Goal: Transaction & Acquisition: Book appointment/travel/reservation

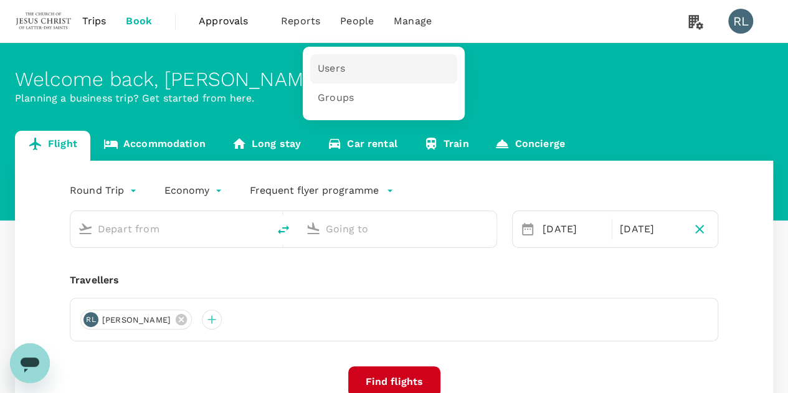
type input "Kuala Lumpur Intl ([GEOGRAPHIC_DATA])"
type input "Miri Intl (MYY)"
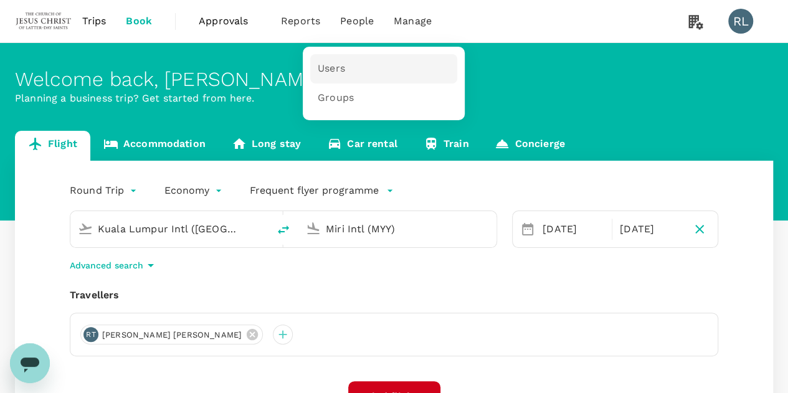
click at [341, 66] on span "Users" at bounding box center [331, 69] width 27 height 14
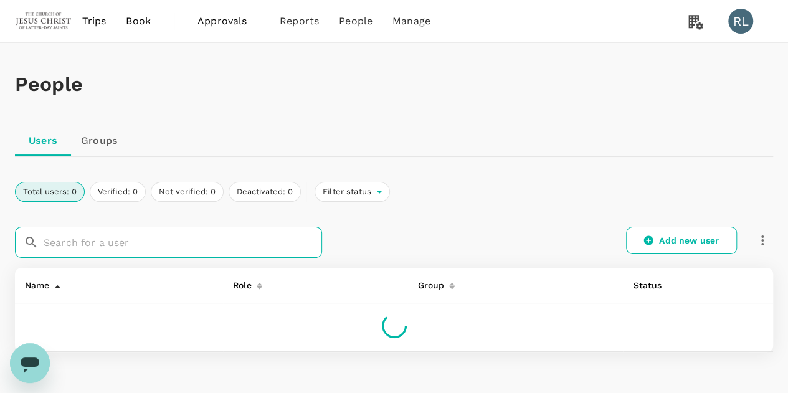
click at [138, 235] on input "text" at bounding box center [183, 242] width 279 height 31
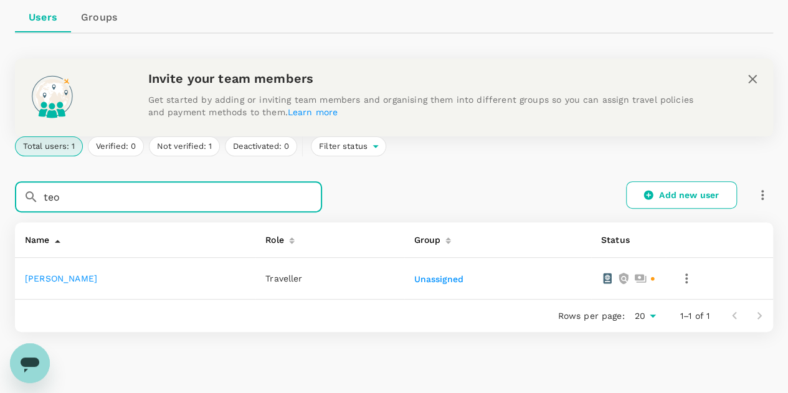
scroll to position [174, 0]
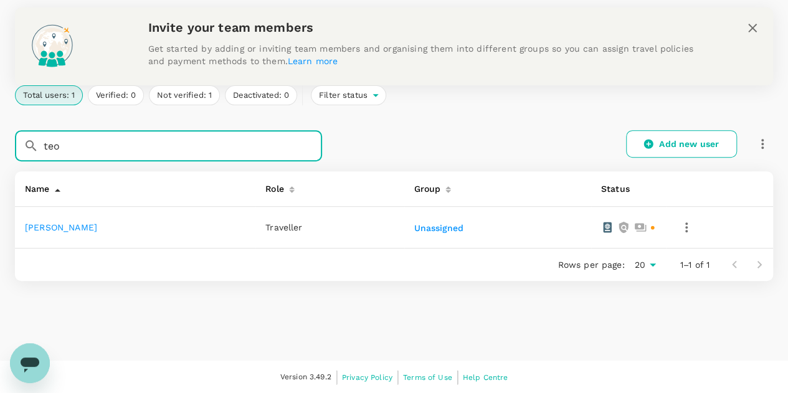
type input "teo"
click at [66, 230] on link "Ang Leong Teo" at bounding box center [61, 227] width 72 height 10
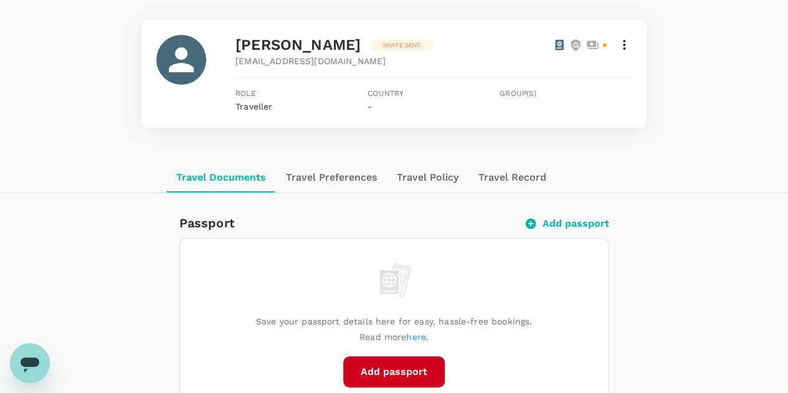
scroll to position [62, 0]
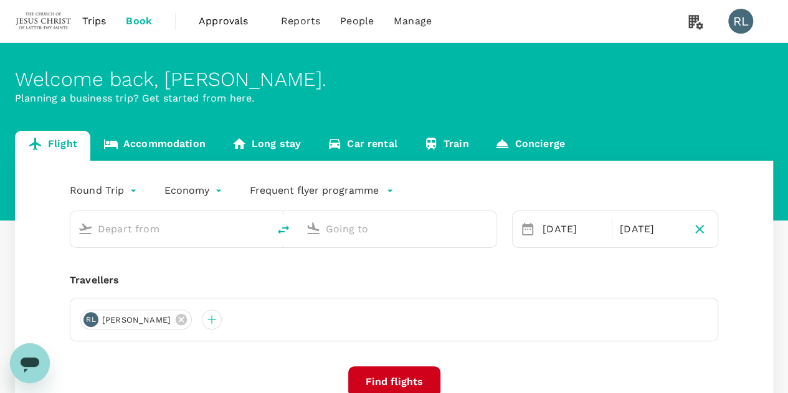
type input "Kuala Lumpur Intl ([GEOGRAPHIC_DATA])"
type input "Miri Intl (MYY)"
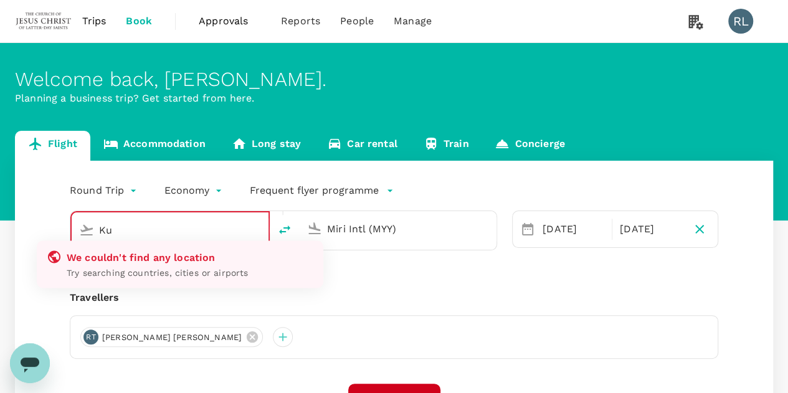
type input "K"
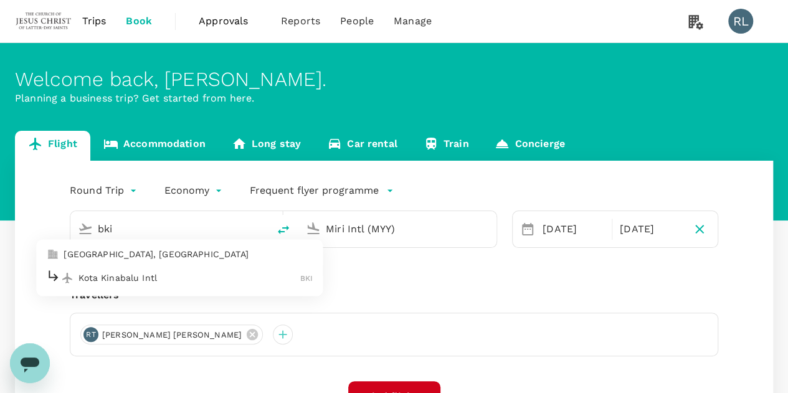
click at [148, 280] on p "Kota Kinabalu Intl" at bounding box center [190, 278] width 222 height 12
type input "Kota Kinabalu Intl (BKI)"
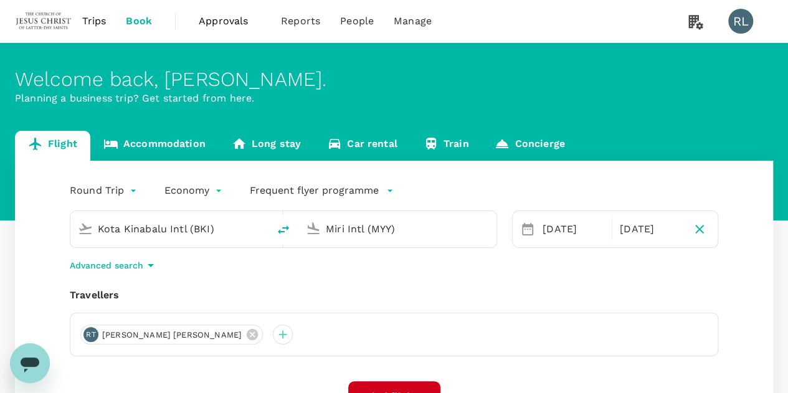
drag, startPoint x: 417, startPoint y: 227, endPoint x: 319, endPoint y: 222, distance: 98.6
click at [319, 222] on div "Miri Intl (MYY)" at bounding box center [395, 226] width 188 height 27
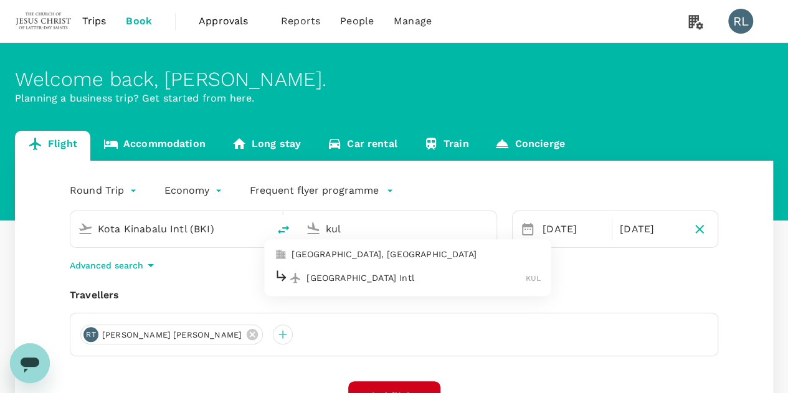
click at [358, 280] on p "[GEOGRAPHIC_DATA] Intl" at bounding box center [416, 278] width 219 height 12
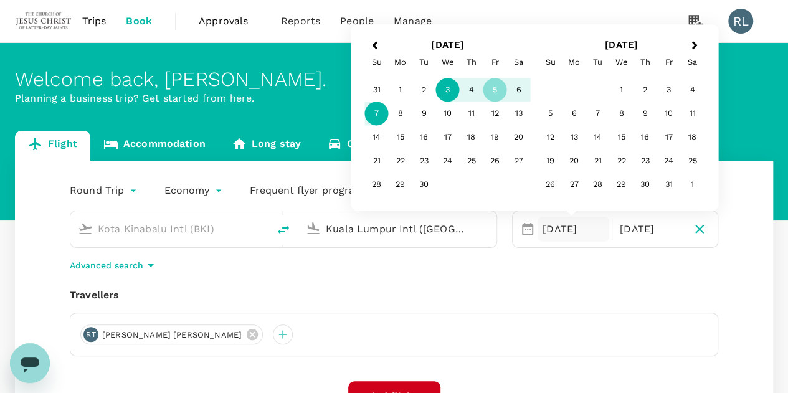
type input "Kuala Lumpur Intl ([GEOGRAPHIC_DATA])"
click at [450, 88] on div "3" at bounding box center [448, 91] width 24 height 24
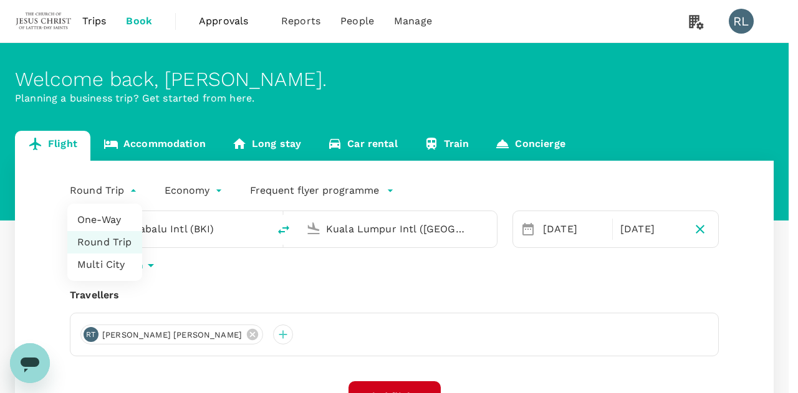
click at [130, 191] on body "Trips Book Approvals 0 Reports People Manage RL Welcome back , [PERSON_NAME] . …" at bounding box center [399, 301] width 798 height 603
click at [102, 221] on li "One-Way" at bounding box center [104, 220] width 75 height 22
type input "oneway"
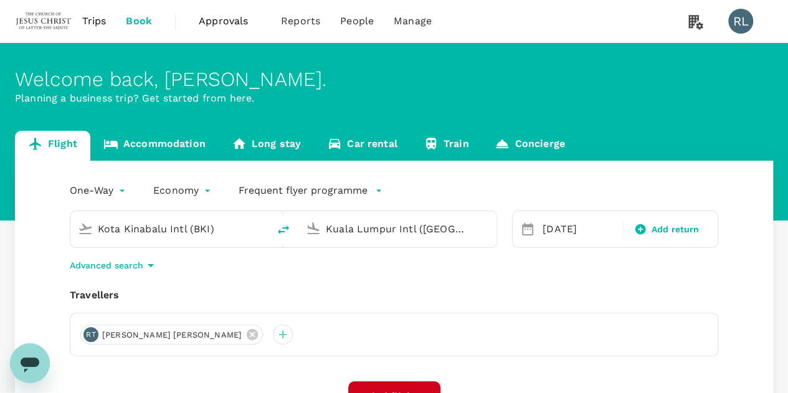
click at [589, 307] on div "Travellers RT [PERSON_NAME] [PERSON_NAME]" at bounding box center [394, 322] width 649 height 69
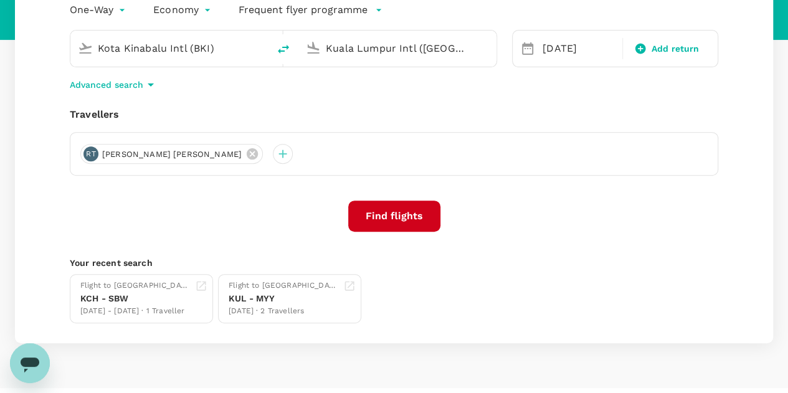
scroll to position [187, 0]
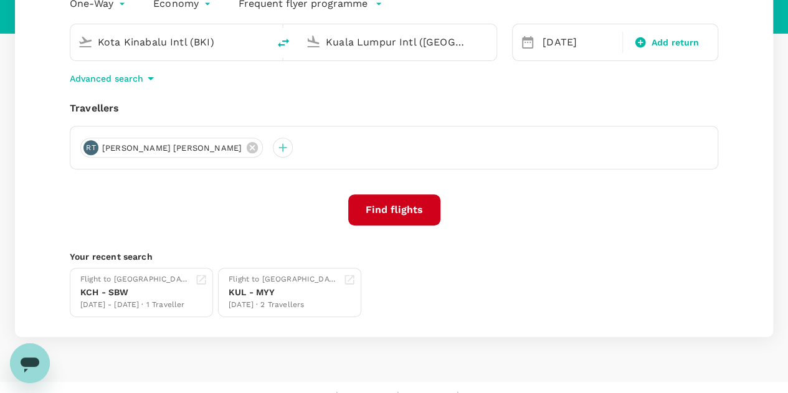
click at [397, 211] on button "Find flights" at bounding box center [394, 209] width 92 height 31
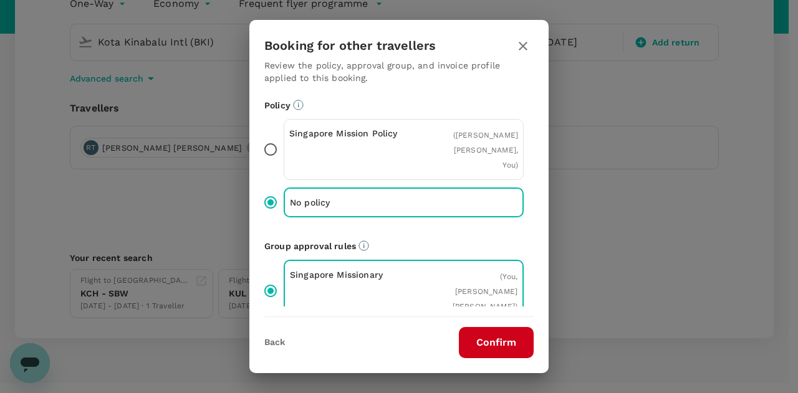
click at [493, 348] on button "Confirm" at bounding box center [496, 342] width 75 height 31
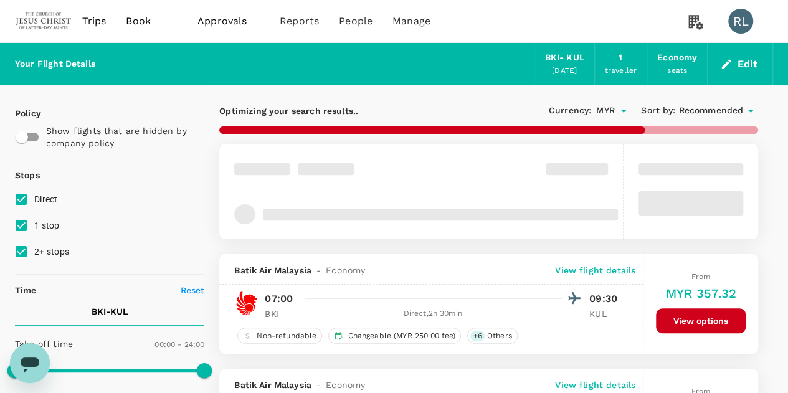
click at [693, 109] on span "Recommended" at bounding box center [711, 111] width 65 height 14
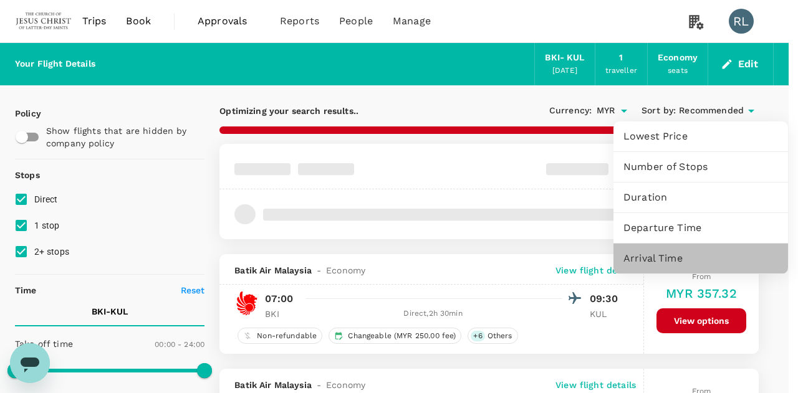
click at [665, 259] on span "Arrival Time" at bounding box center [700, 258] width 155 height 15
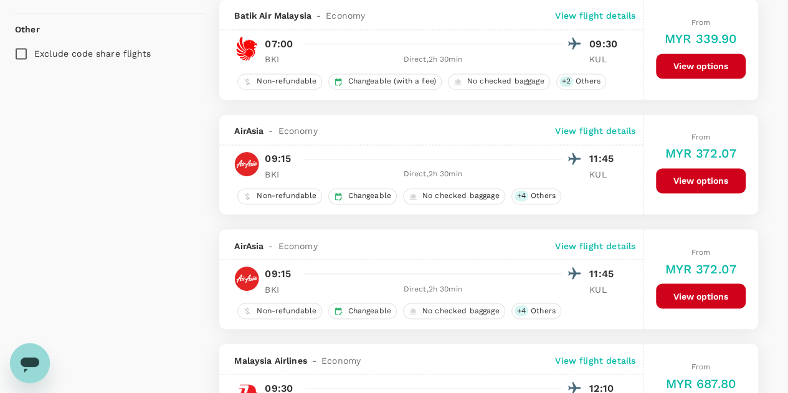
scroll to position [872, 0]
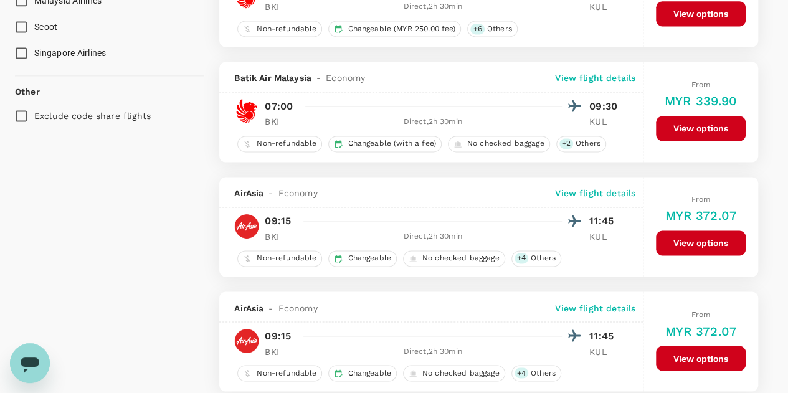
click at [670, 238] on button "View options" at bounding box center [701, 243] width 90 height 25
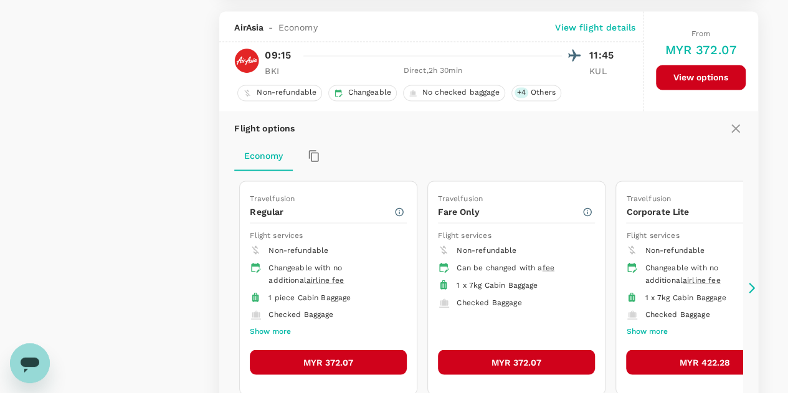
scroll to position [1046, 0]
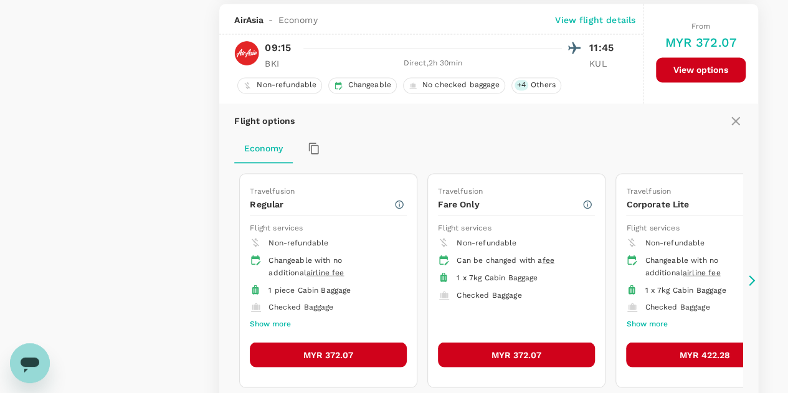
click at [331, 347] on button "MYR 372.07" at bounding box center [328, 354] width 157 height 25
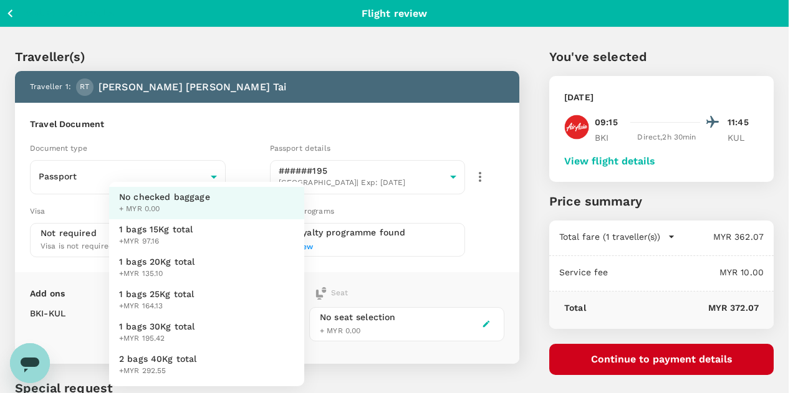
click at [289, 323] on body "Back to flight results Flight review Traveller(s) Traveller 1 : RT [PERSON_NAME…" at bounding box center [399, 268] width 798 height 536
click at [502, 54] on div at bounding box center [399, 196] width 798 height 393
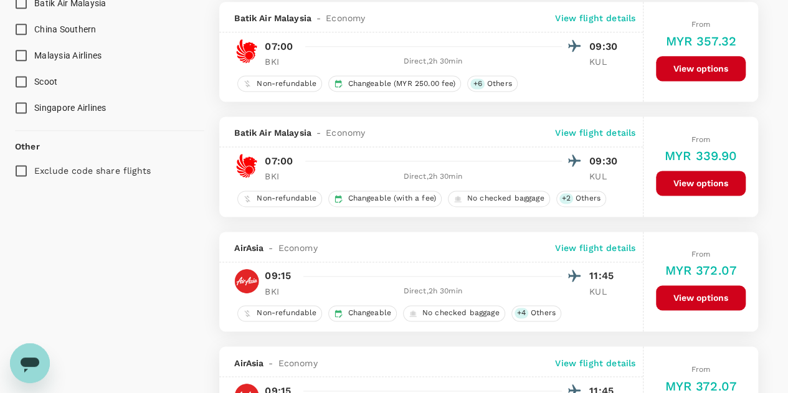
scroll to position [880, 0]
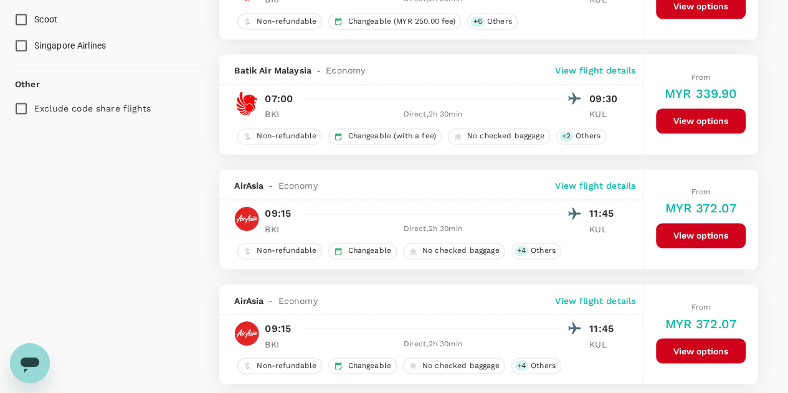
click at [603, 179] on p "View flight details" at bounding box center [595, 185] width 80 height 12
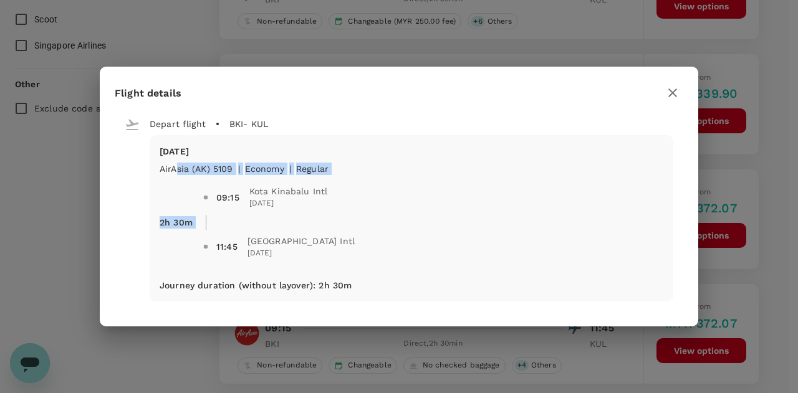
drag, startPoint x: 232, startPoint y: 169, endPoint x: 175, endPoint y: 166, distance: 57.4
click at [175, 166] on div "[DATE] AirAsia (AK) 5109 | economy | Regular 2h 30m 09:15 [GEOGRAPHIC_DATA] Int…" at bounding box center [411, 207] width 503 height 125
drag, startPoint x: 211, startPoint y: 168, endPoint x: 286, endPoint y: 168, distance: 75.4
click at [212, 168] on div "09:15 [GEOGRAPHIC_DATA] Intl [DATE] 11:45 [GEOGRAPHIC_DATA] Intl [DATE]" at bounding box center [428, 217] width 470 height 105
click at [669, 92] on icon "button" at bounding box center [672, 92] width 15 height 15
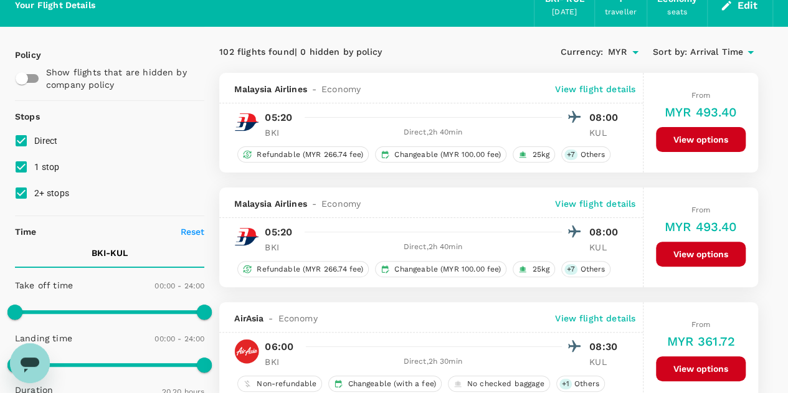
scroll to position [0, 0]
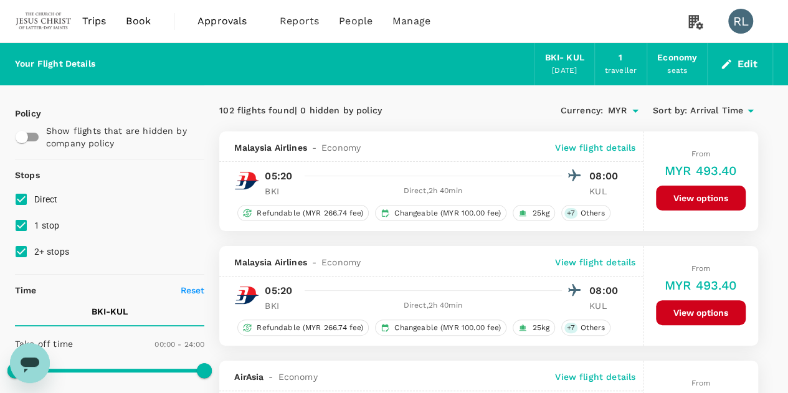
click at [746, 66] on button "Edit" at bounding box center [740, 64] width 45 height 20
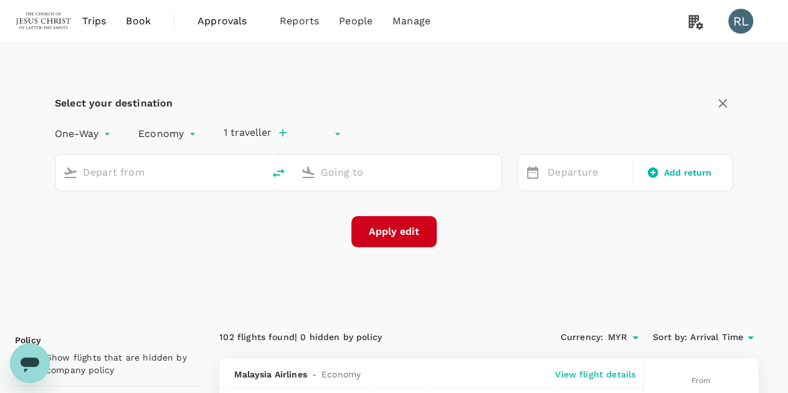
type input "undefined, undefined (any)"
type input "Kota Kinabalu Intl (BKI)"
type input "Kuala Lumpur Intl ([GEOGRAPHIC_DATA])"
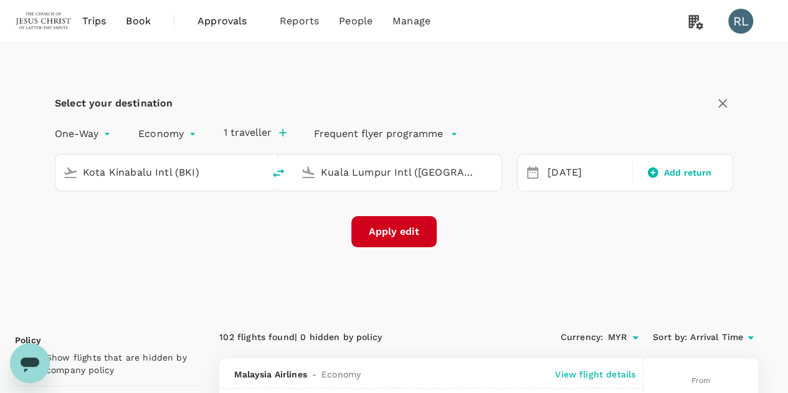
drag, startPoint x: 201, startPoint y: 171, endPoint x: 62, endPoint y: 174, distance: 139.6
click at [62, 174] on div "Kota Kinabalu Intl (BKI)" at bounding box center [157, 170] width 198 height 26
click at [77, 221] on p "Bintulu" at bounding box center [178, 221] width 219 height 12
type input "Bintulu (BTU)"
click at [380, 231] on button "Apply edit" at bounding box center [393, 231] width 85 height 31
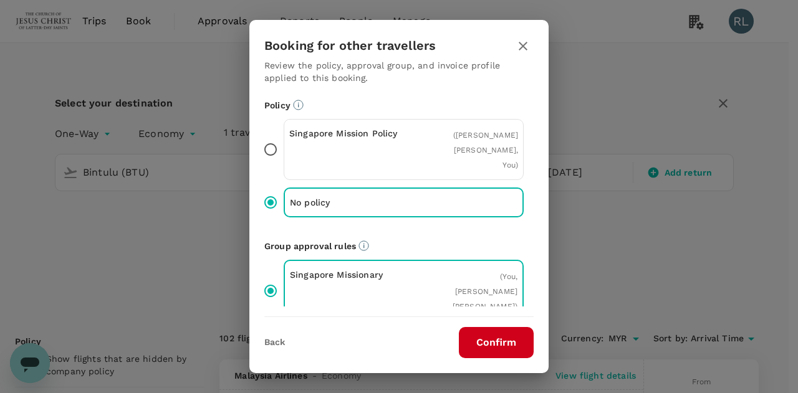
click at [493, 341] on button "Confirm" at bounding box center [496, 342] width 75 height 31
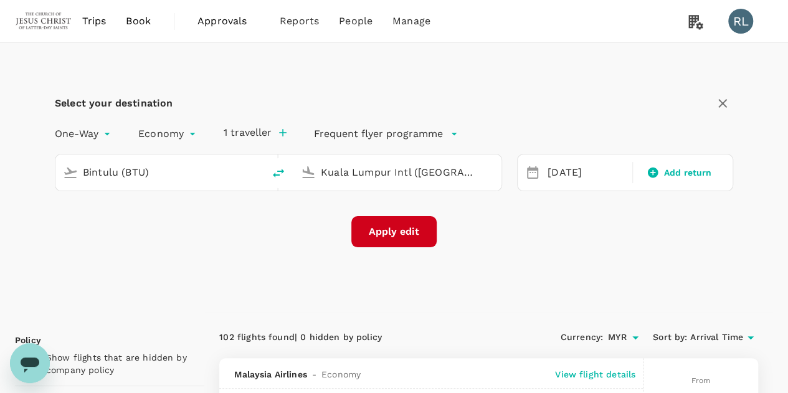
checkbox input "false"
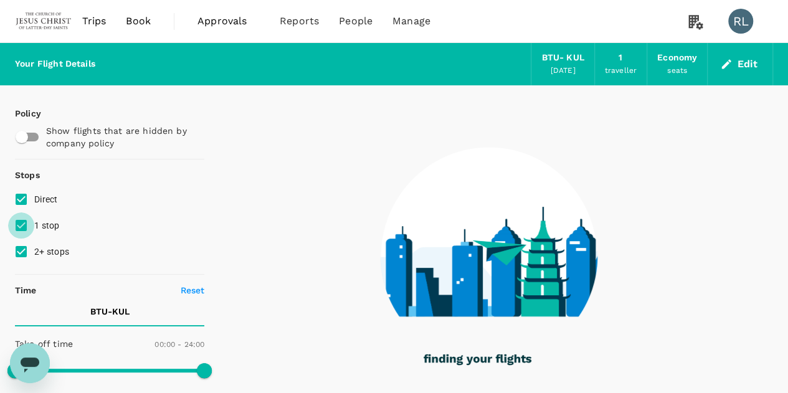
click at [25, 226] on input "1 stop" at bounding box center [21, 225] width 26 height 26
checkbox input "false"
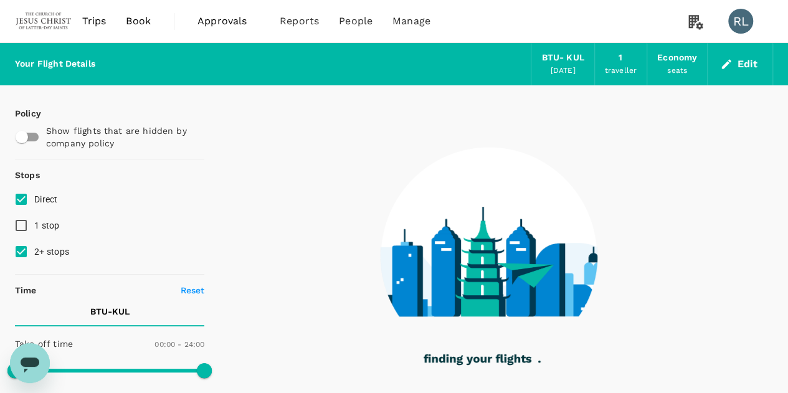
click at [22, 246] on input "2+ stops" at bounding box center [21, 252] width 26 height 26
checkbox input "false"
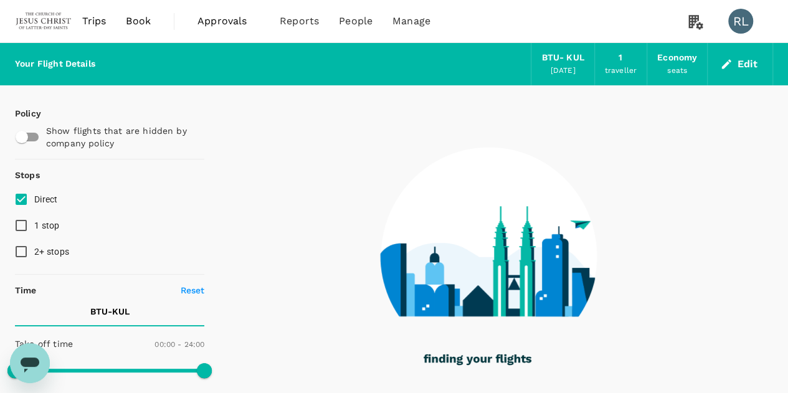
type input "575"
checkbox input "true"
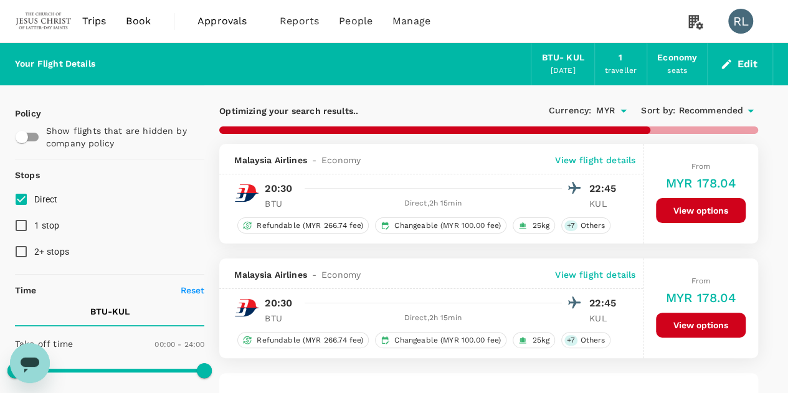
click at [717, 105] on span "Recommended" at bounding box center [711, 111] width 65 height 14
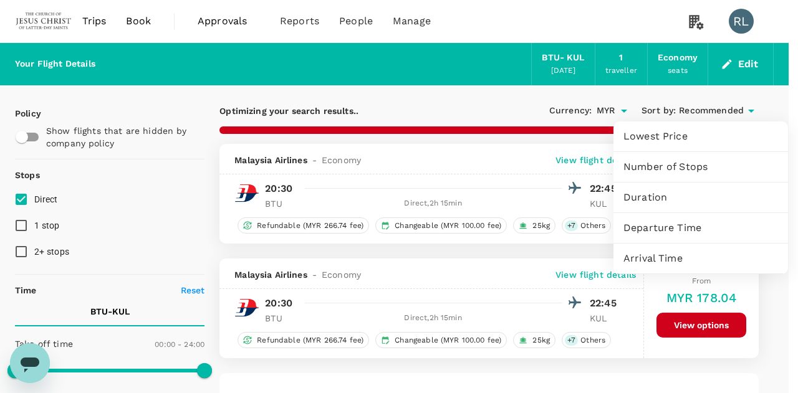
click at [642, 257] on span "Arrival Time" at bounding box center [700, 258] width 155 height 15
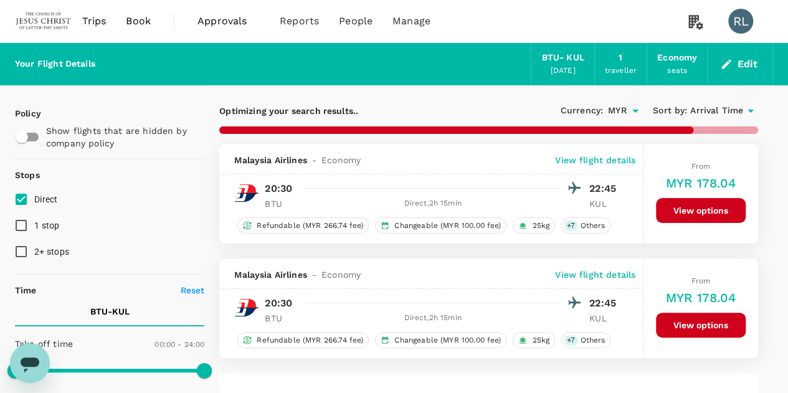
type input "1530"
checkbox input "false"
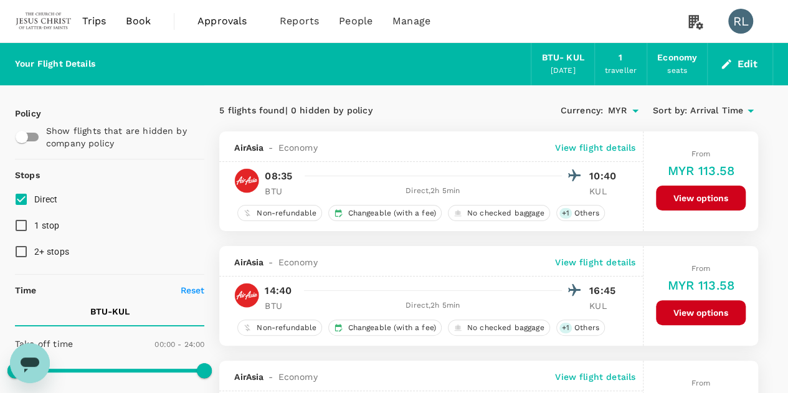
click at [603, 145] on p "View flight details" at bounding box center [595, 147] width 80 height 12
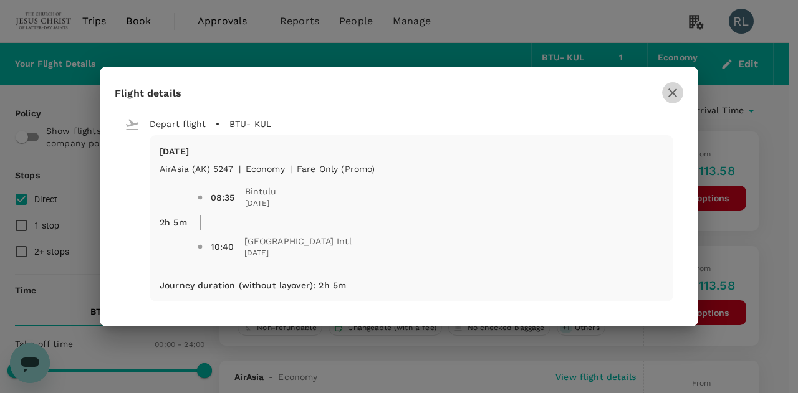
click at [669, 93] on icon "button" at bounding box center [672, 92] width 15 height 15
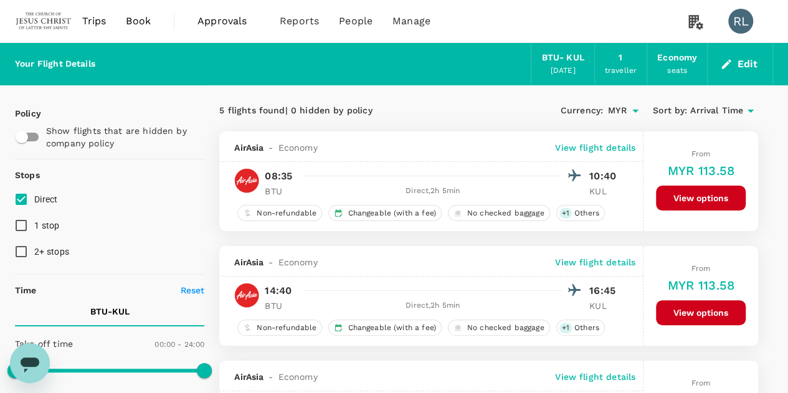
click at [742, 62] on button "Edit" at bounding box center [740, 64] width 45 height 20
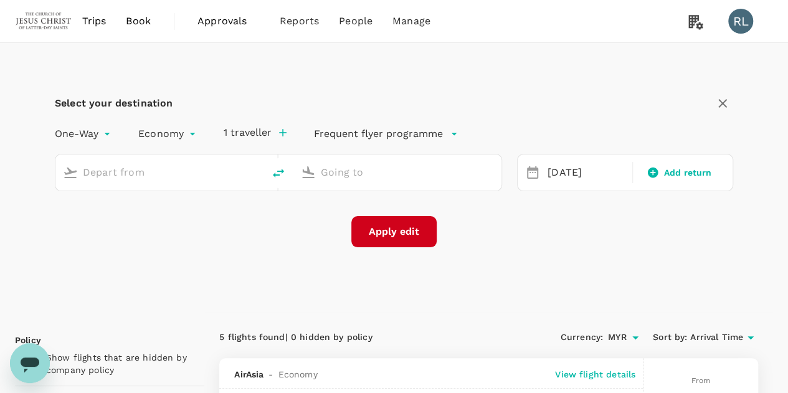
type input "Bintulu (BTU)"
type input "Kuala Lumpur Intl ([GEOGRAPHIC_DATA])"
click at [168, 172] on input "Bintulu (BTU)" at bounding box center [160, 172] width 155 height 19
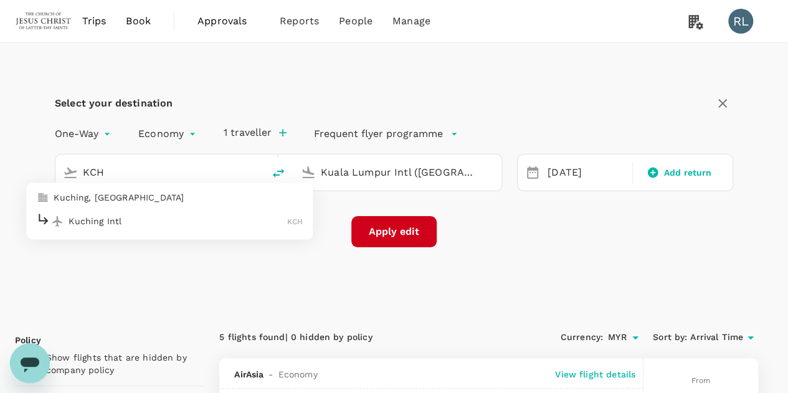
click at [112, 217] on p "Kuching Intl" at bounding box center [178, 221] width 219 height 12
type input "Kuching Intl (KCH)"
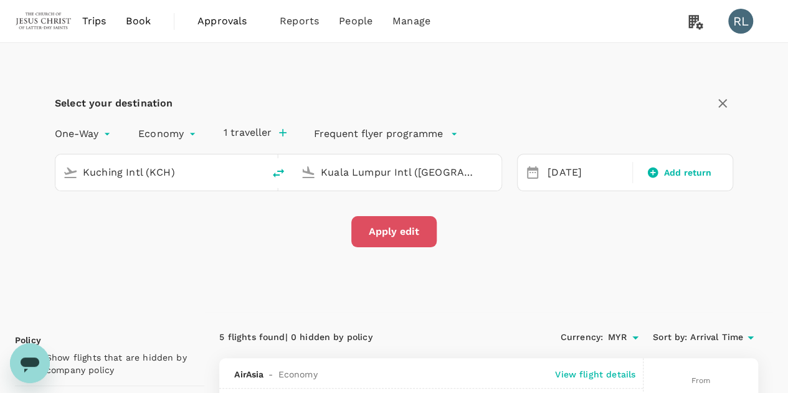
click at [396, 231] on button "Apply edit" at bounding box center [393, 231] width 85 height 31
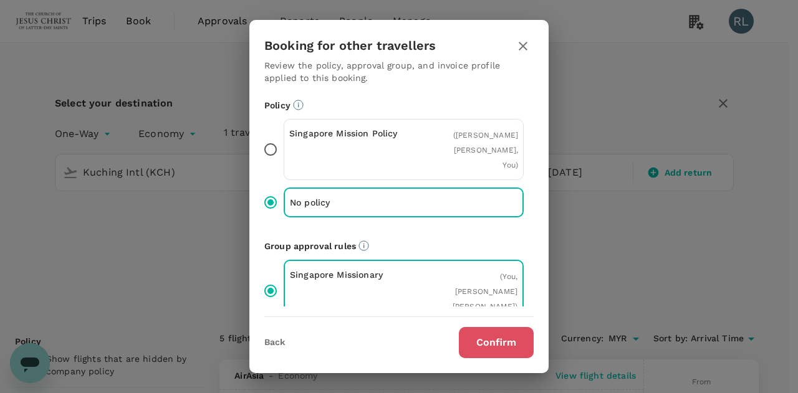
click at [485, 345] on button "Confirm" at bounding box center [496, 342] width 75 height 31
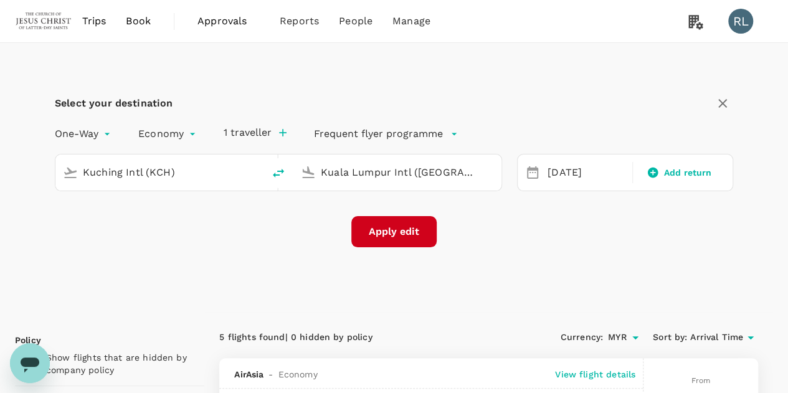
checkbox input "false"
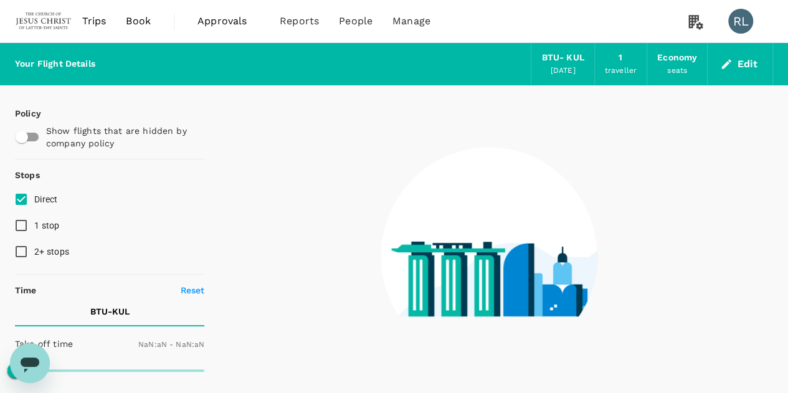
type input "1440"
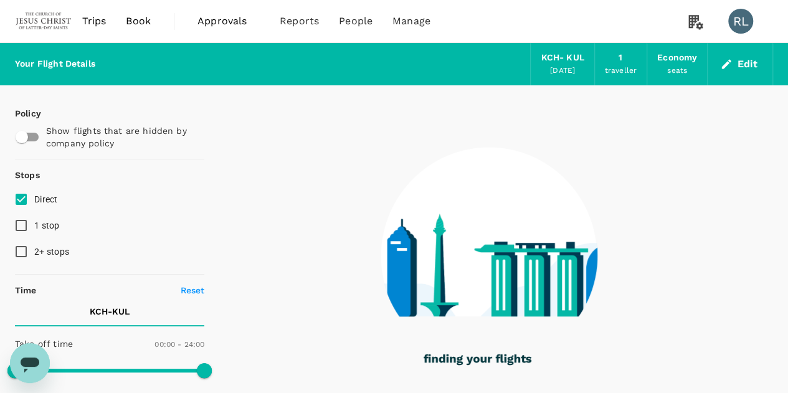
type input "940"
checkbox input "true"
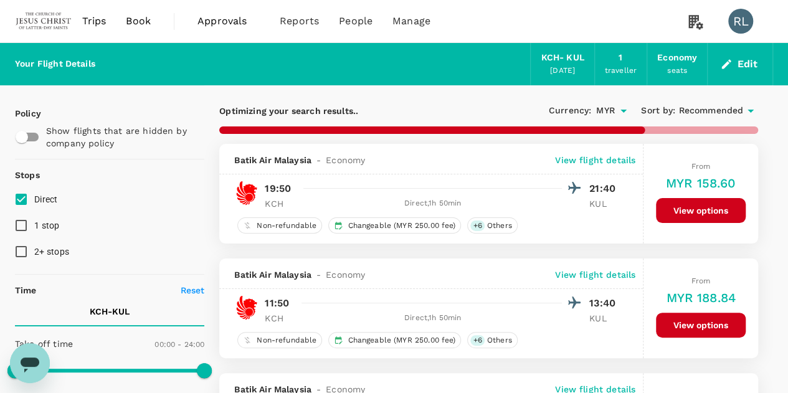
click at [691, 110] on span "Recommended" at bounding box center [711, 111] width 65 height 14
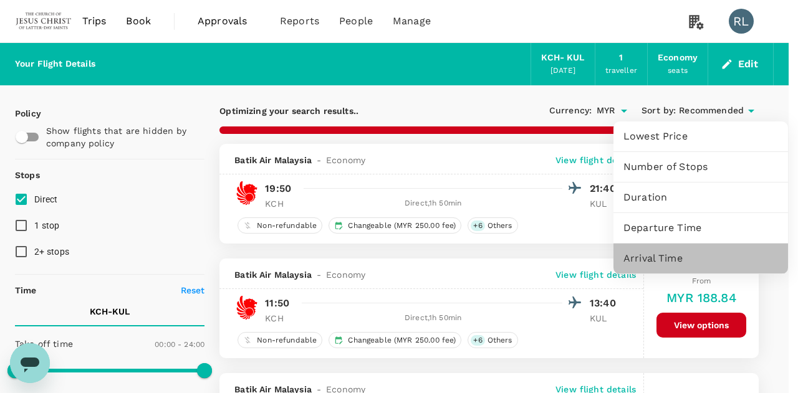
click at [660, 256] on span "Arrival Time" at bounding box center [700, 258] width 155 height 15
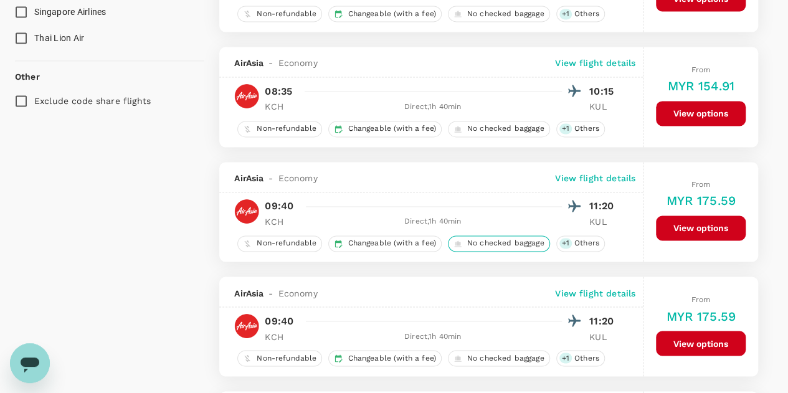
scroll to position [872, 0]
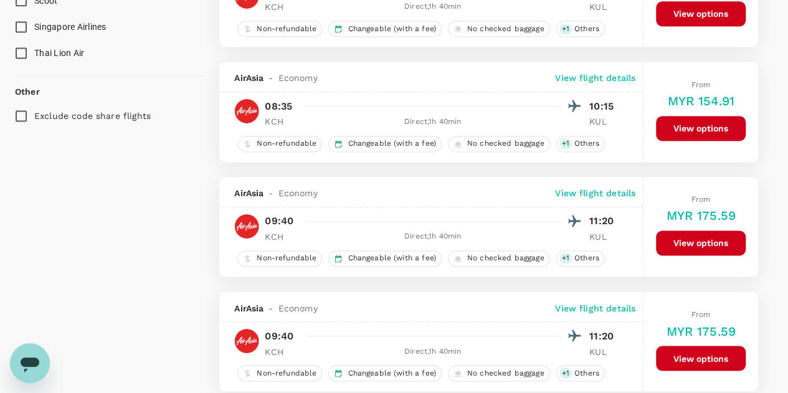
click at [598, 75] on p "View flight details" at bounding box center [595, 78] width 80 height 12
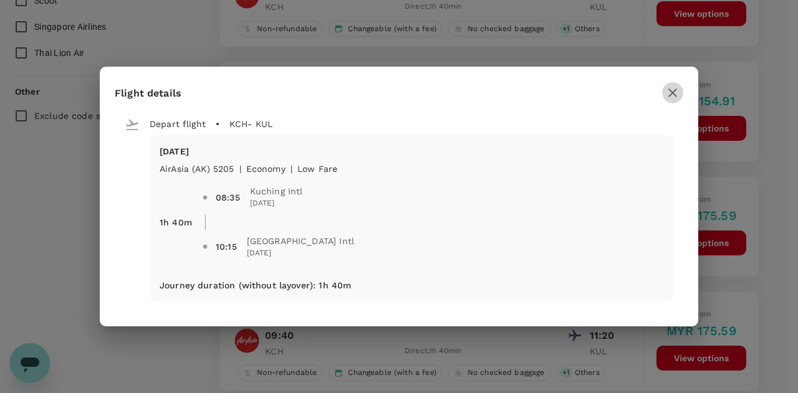
click at [670, 93] on icon "button" at bounding box center [672, 92] width 15 height 15
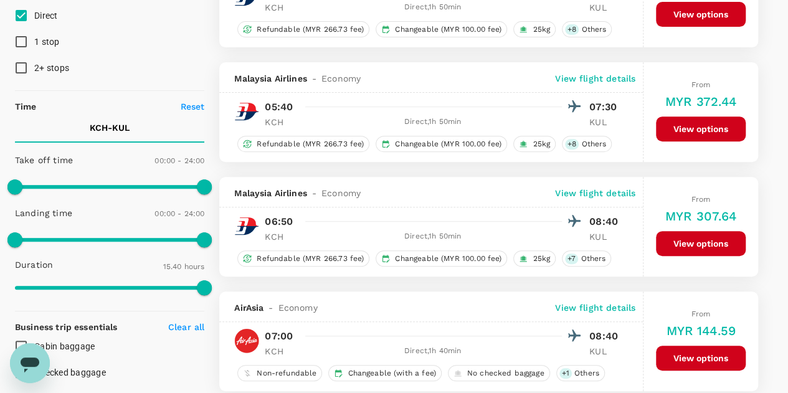
scroll to position [0, 0]
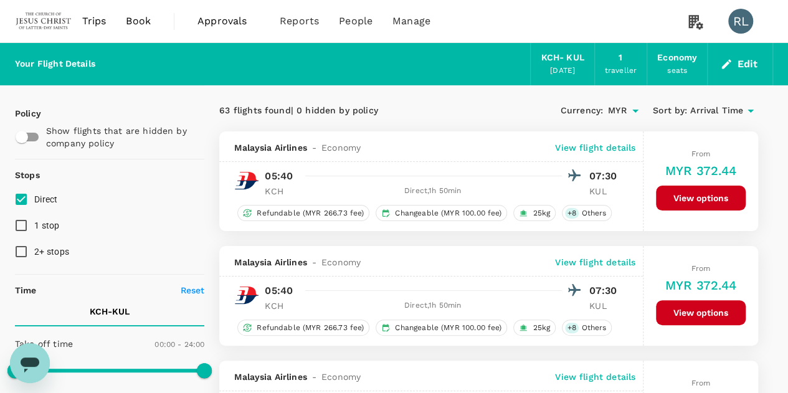
click at [746, 60] on button "Edit" at bounding box center [740, 64] width 45 height 20
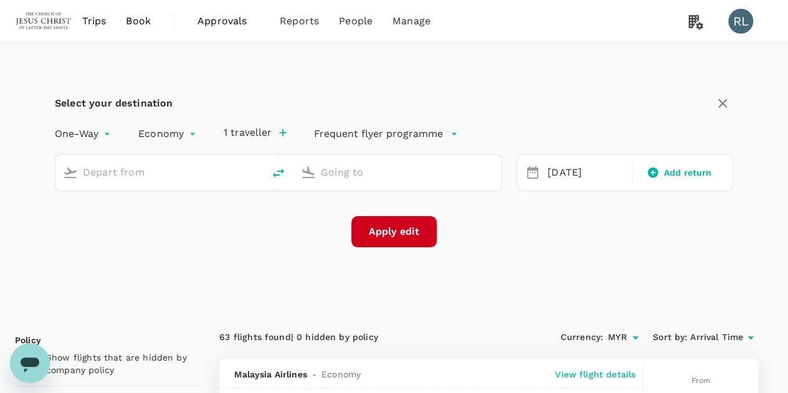
type input "Kuching Intl (KCH)"
type input "Kuala Lumpur Intl ([GEOGRAPHIC_DATA])"
drag, startPoint x: 179, startPoint y: 174, endPoint x: 61, endPoint y: 170, distance: 117.8
click at [61, 170] on div "Kuching Intl (KCH)" at bounding box center [157, 170] width 198 height 26
click at [86, 221] on p "Sibu" at bounding box center [177, 221] width 217 height 12
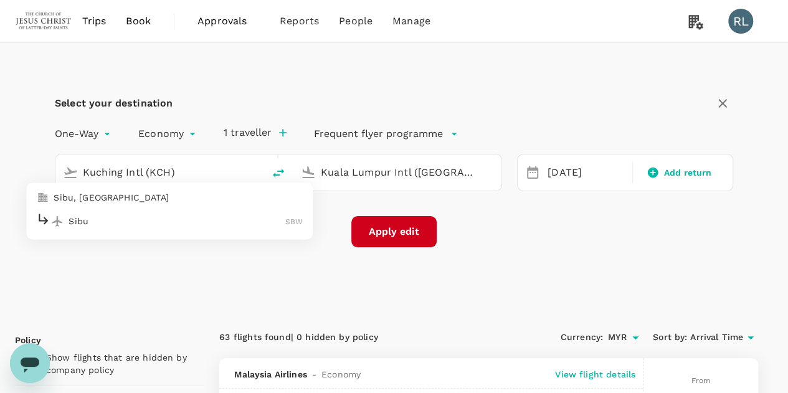
type input "Sibu (SBW)"
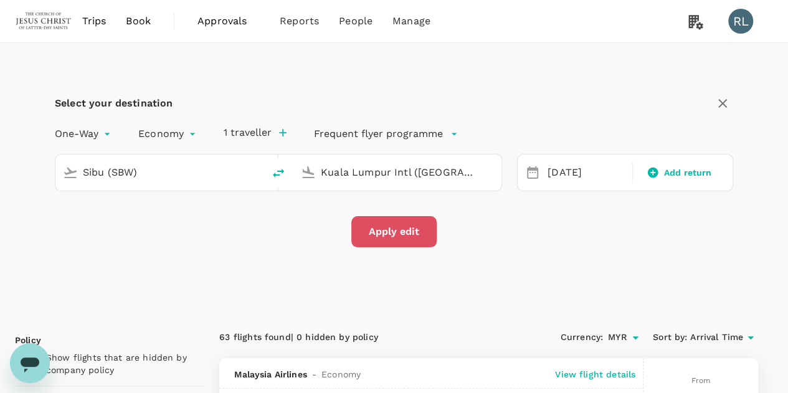
click at [389, 231] on button "Apply edit" at bounding box center [393, 231] width 85 height 31
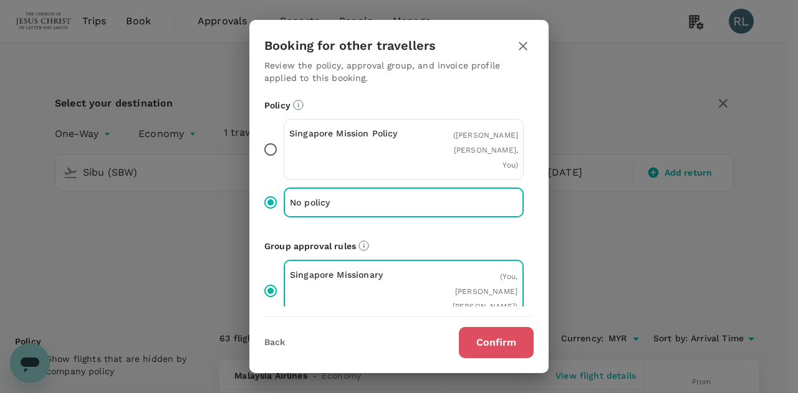
click at [481, 343] on button "Confirm" at bounding box center [496, 342] width 75 height 31
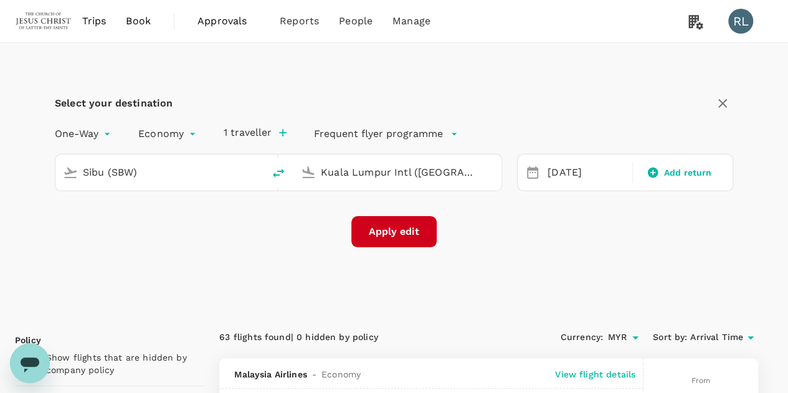
checkbox input "false"
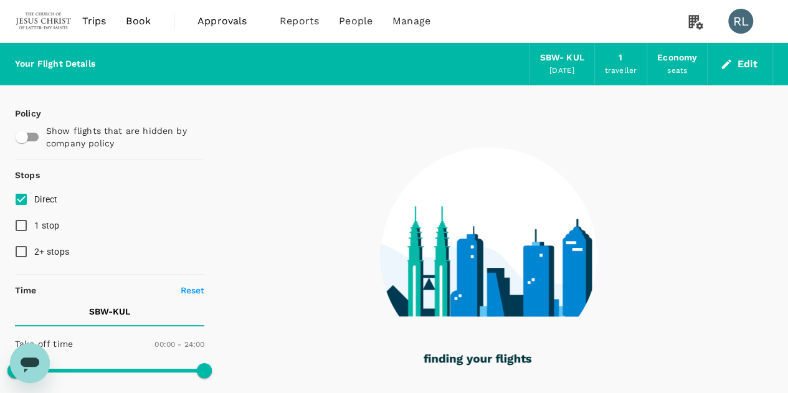
type input "790"
checkbox input "true"
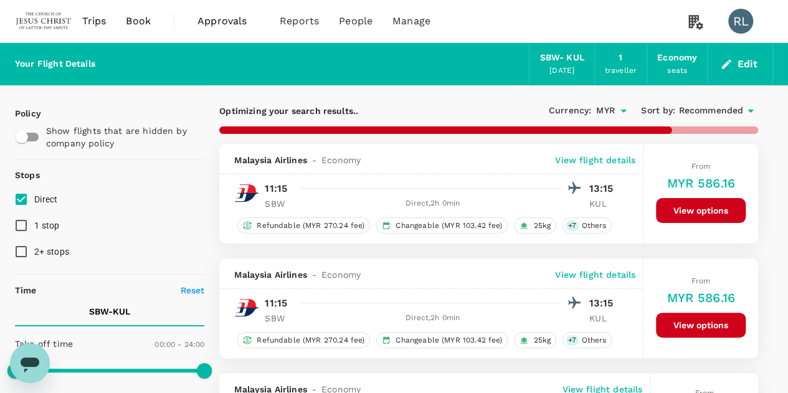
click at [728, 105] on span "Recommended" at bounding box center [711, 111] width 65 height 14
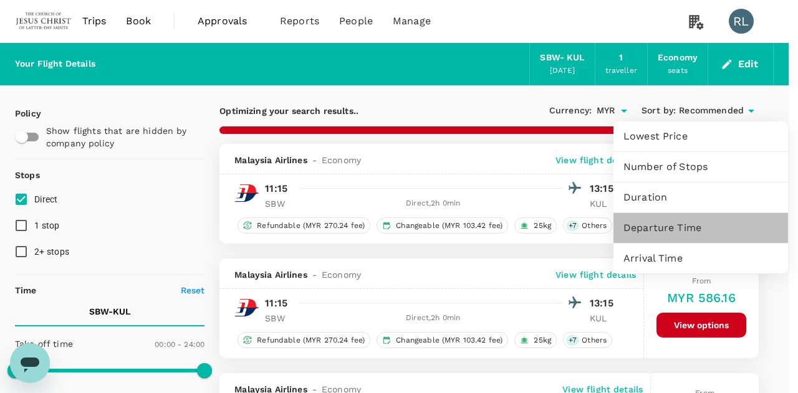
click at [672, 226] on span "Departure Time" at bounding box center [700, 228] width 155 height 15
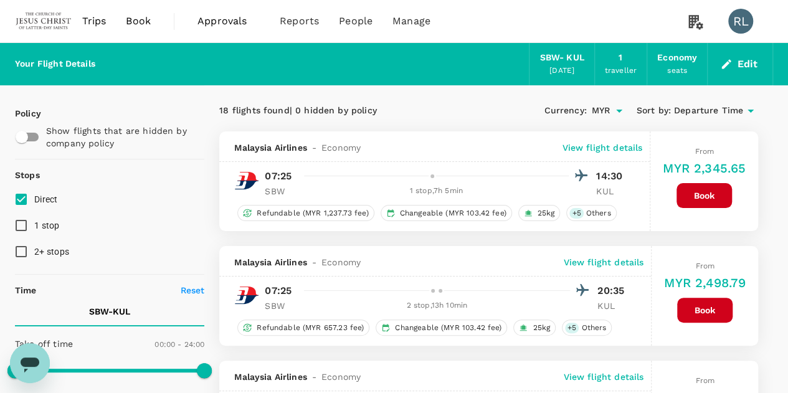
checkbox input "false"
click at [705, 106] on span "Departure Time" at bounding box center [708, 111] width 69 height 14
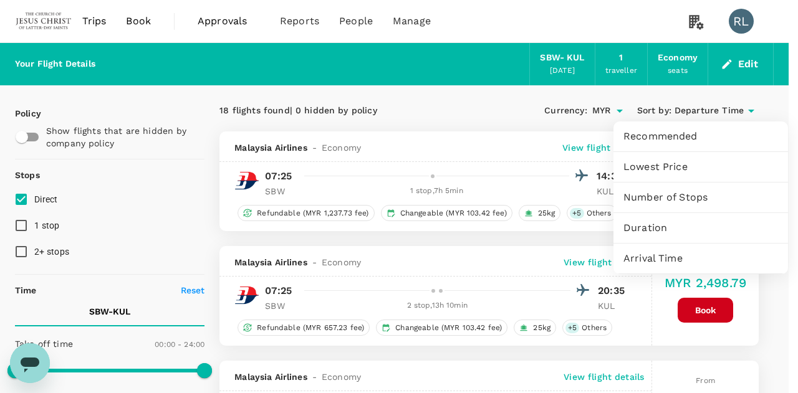
click at [663, 256] on span "Arrival Time" at bounding box center [700, 258] width 155 height 15
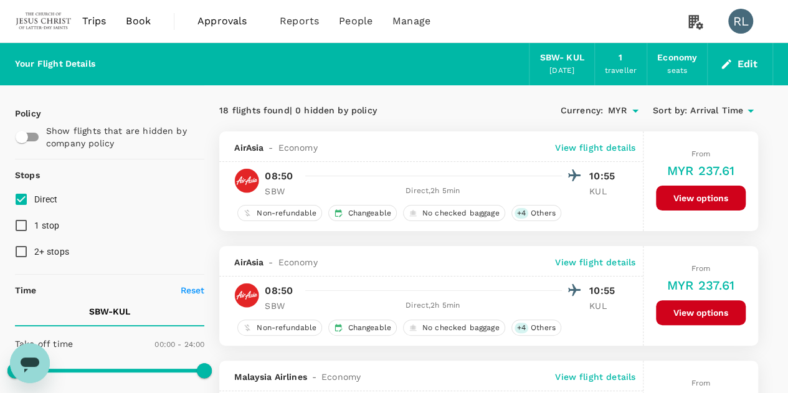
click at [595, 143] on p "View flight details" at bounding box center [595, 147] width 80 height 12
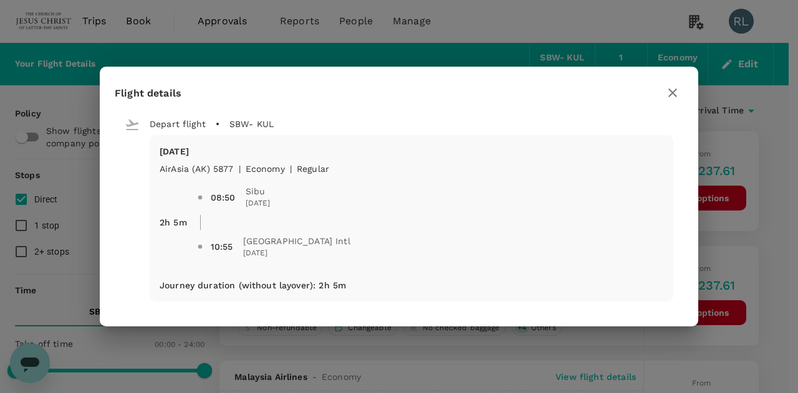
click at [665, 94] on icon "button" at bounding box center [672, 92] width 15 height 15
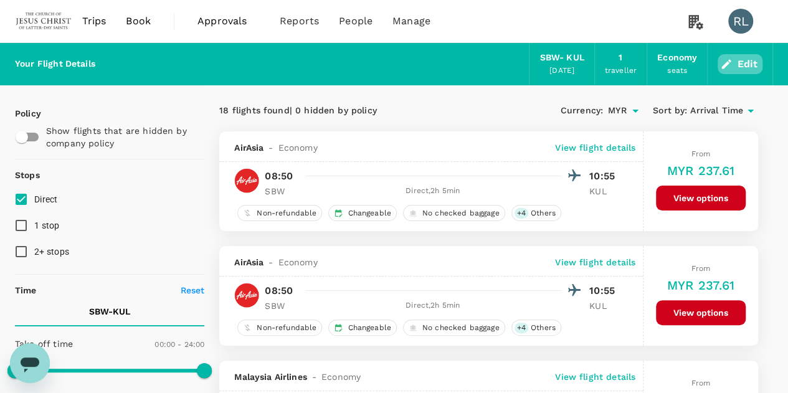
click at [741, 58] on button "Edit" at bounding box center [740, 64] width 45 height 20
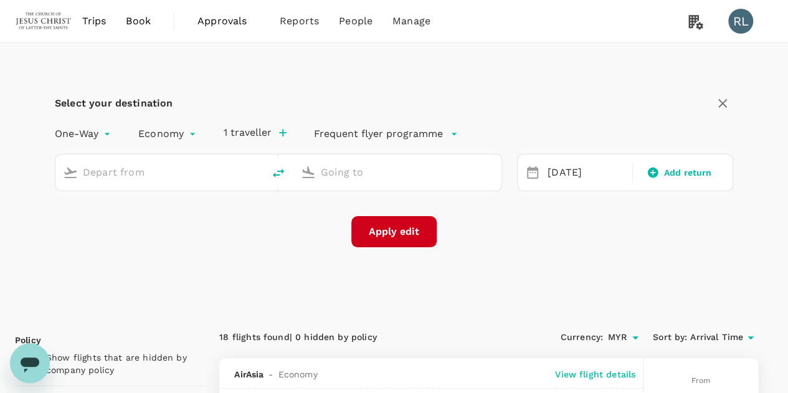
type input "Sibu (SBW)"
type input "Kuala Lumpur Intl ([GEOGRAPHIC_DATA])"
drag, startPoint x: 182, startPoint y: 176, endPoint x: 76, endPoint y: 176, distance: 105.9
click at [76, 176] on div "Sibu (SBW)" at bounding box center [157, 170] width 198 height 26
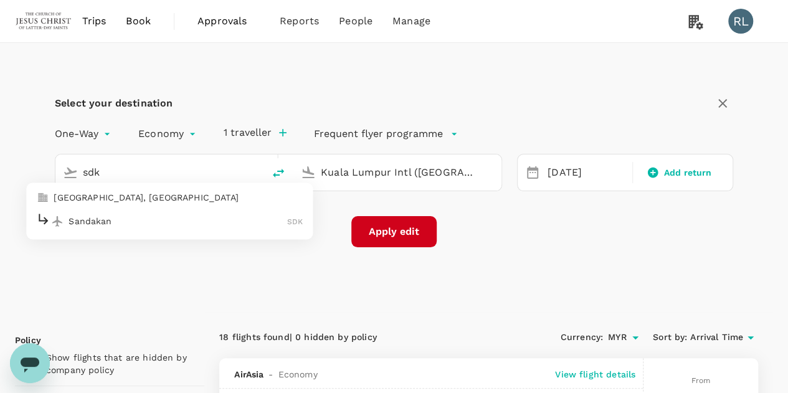
click at [97, 221] on p "Sandakan" at bounding box center [178, 221] width 219 height 12
type input "Sandakan (SDK)"
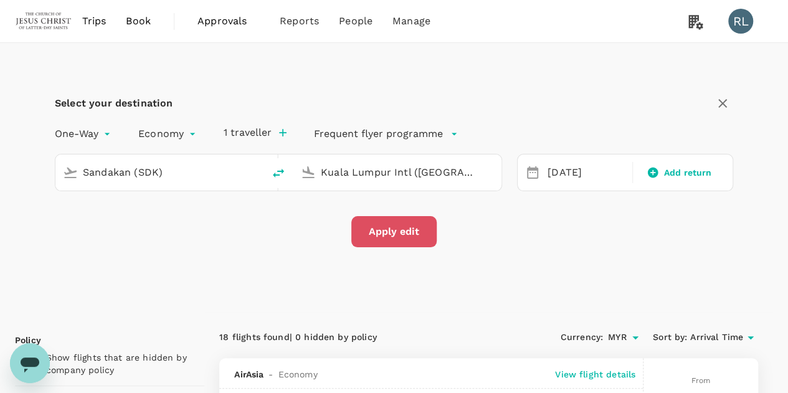
click at [392, 235] on button "Apply edit" at bounding box center [393, 231] width 85 height 31
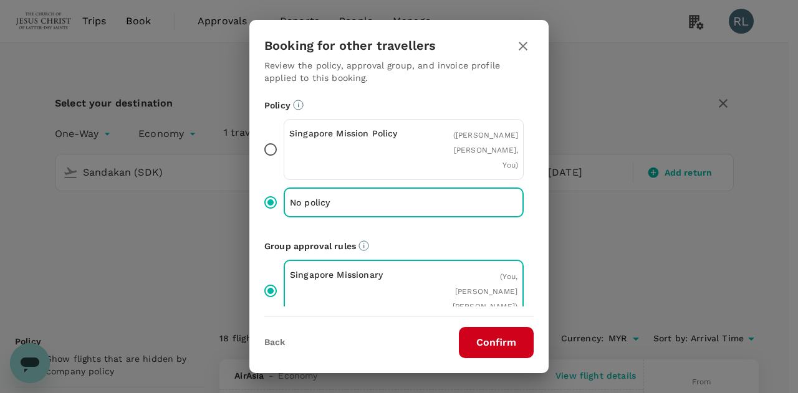
click at [482, 340] on button "Confirm" at bounding box center [496, 342] width 75 height 31
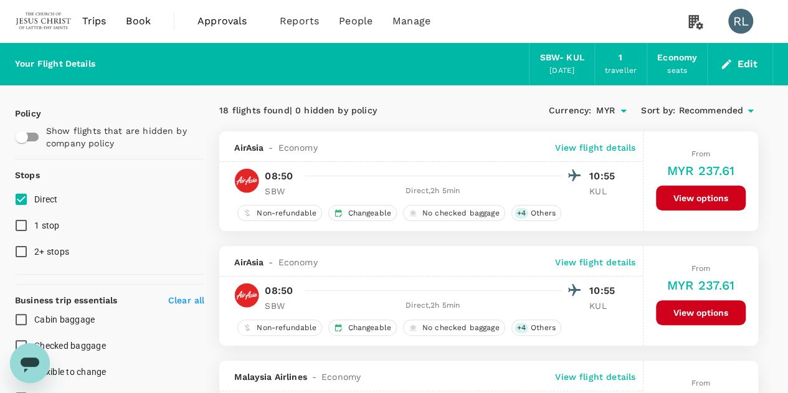
checkbox input "false"
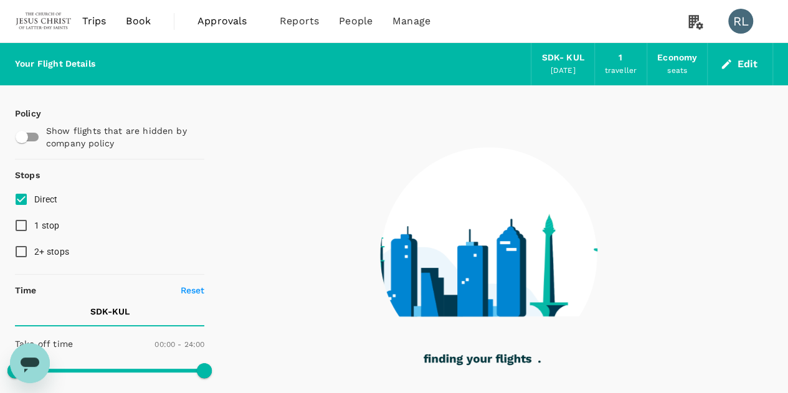
type input "670"
checkbox input "true"
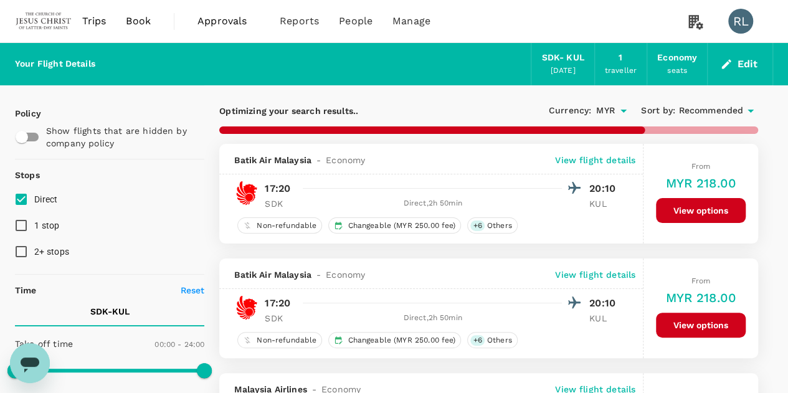
click at [699, 105] on span "Recommended" at bounding box center [711, 111] width 65 height 14
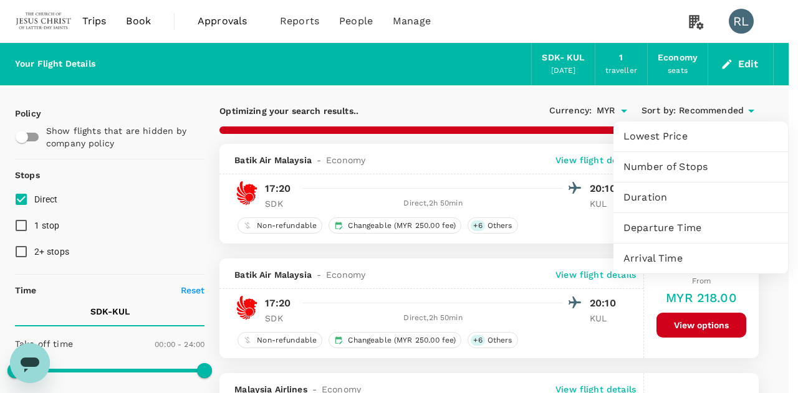
click at [663, 257] on span "Arrival Time" at bounding box center [700, 258] width 155 height 15
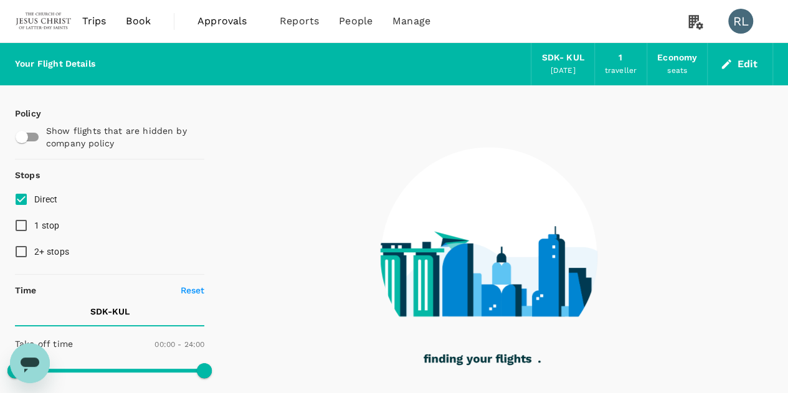
type input "1175"
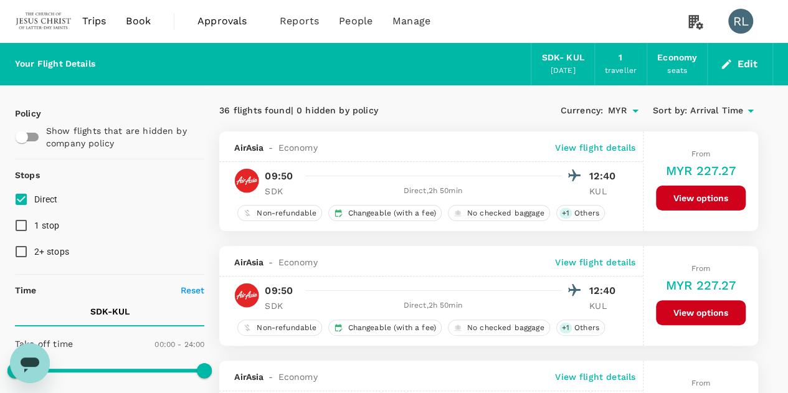
click at [598, 145] on p "View flight details" at bounding box center [595, 147] width 80 height 12
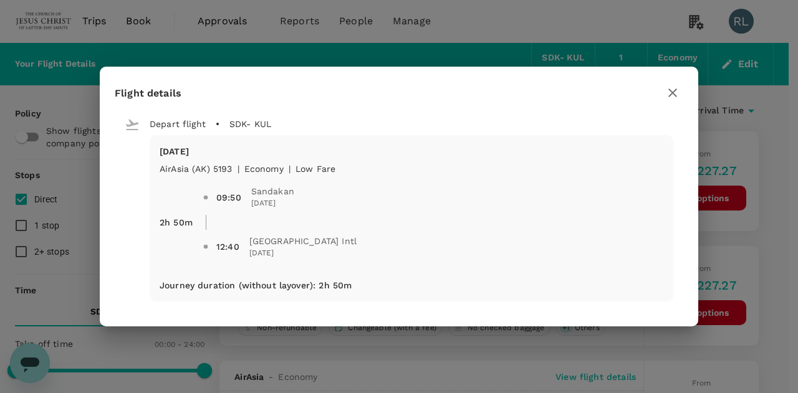
click at [670, 93] on icon "button" at bounding box center [672, 92] width 15 height 15
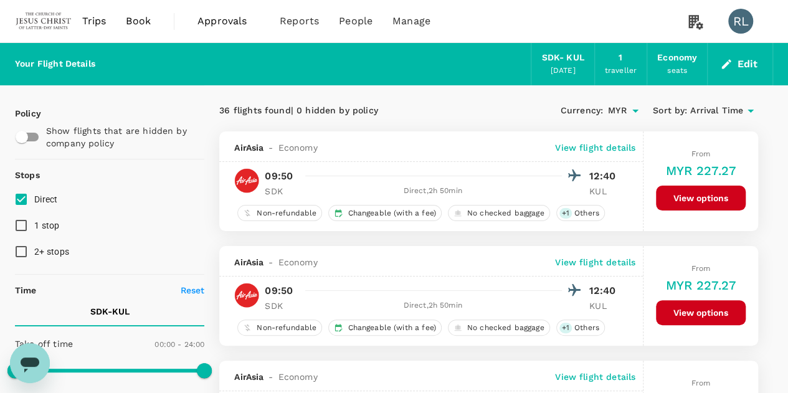
click at [745, 65] on button "Edit" at bounding box center [740, 64] width 45 height 20
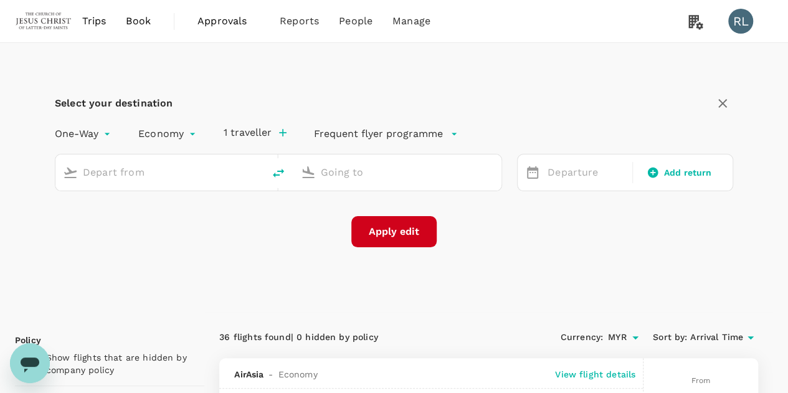
type input "Sandakan (SDK)"
type input "Kuala Lumpur Intl ([GEOGRAPHIC_DATA])"
click at [200, 171] on input "Sandakan (SDK)" at bounding box center [160, 172] width 155 height 19
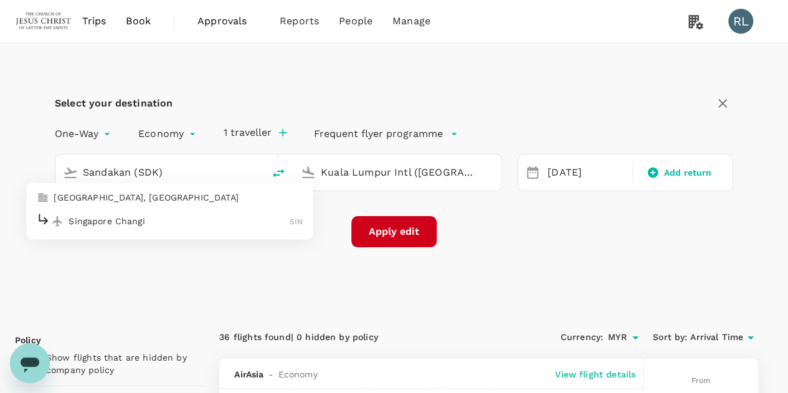
type input "Singapore Changi (SIN)"
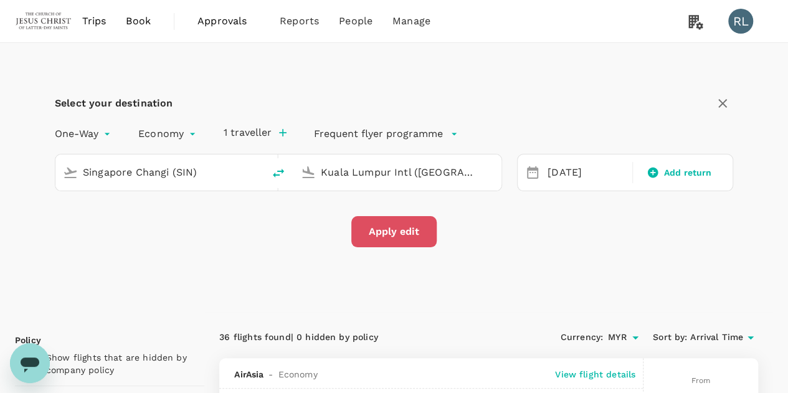
click at [409, 235] on button "Apply edit" at bounding box center [393, 231] width 85 height 31
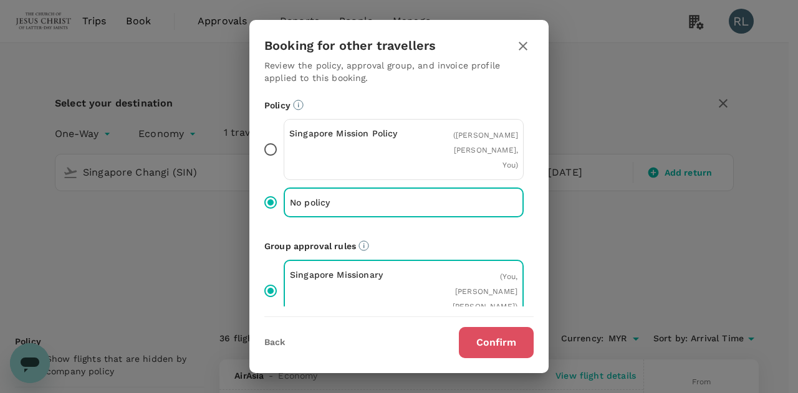
click at [489, 340] on button "Confirm" at bounding box center [496, 342] width 75 height 31
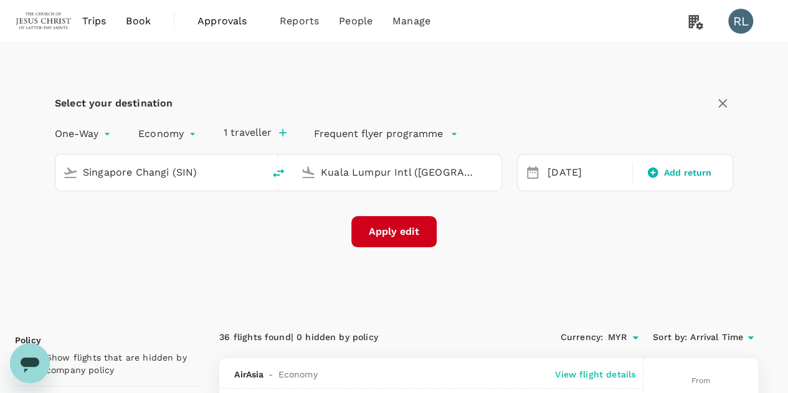
checkbox input "false"
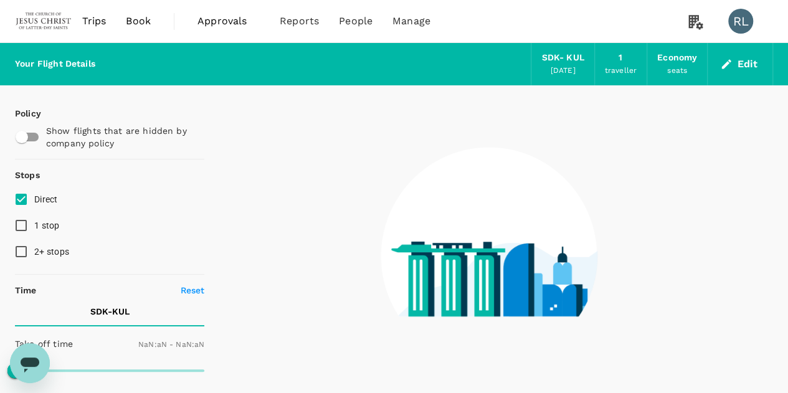
type input "1440"
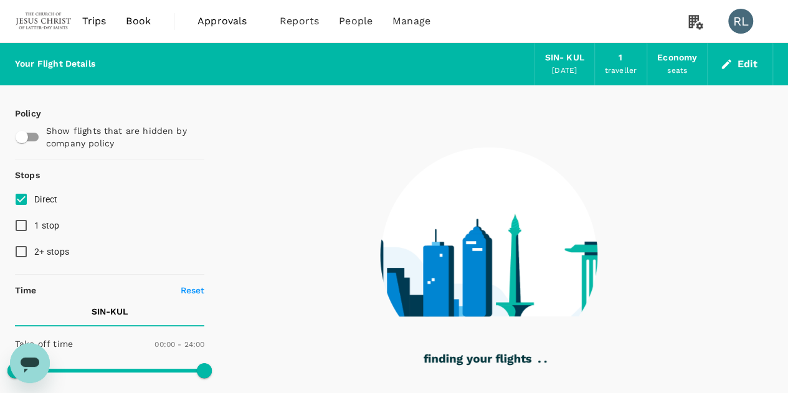
checkbox input "true"
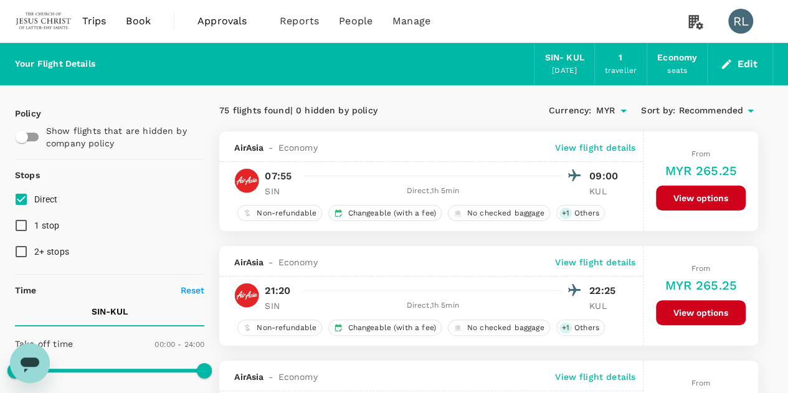
click at [719, 112] on span "Recommended" at bounding box center [711, 111] width 65 height 14
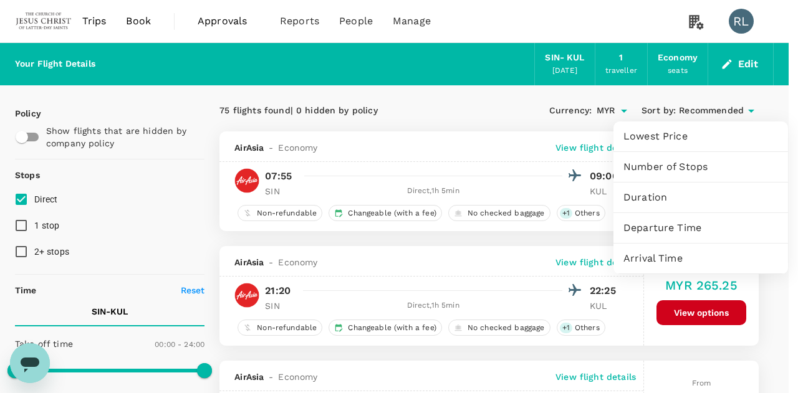
click at [659, 261] on span "Arrival Time" at bounding box center [700, 258] width 155 height 15
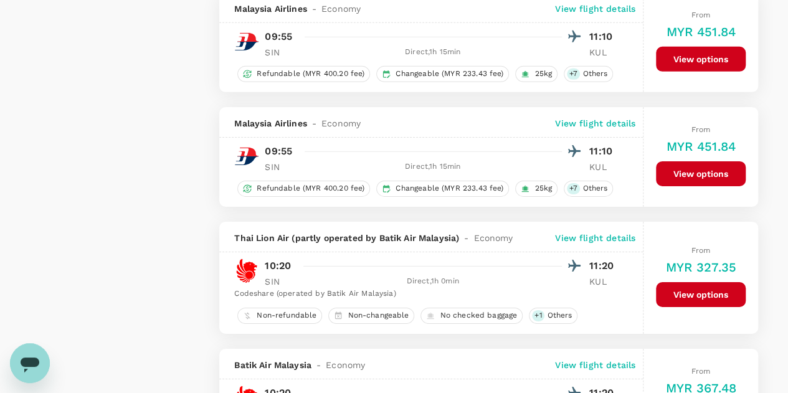
scroll to position [1994, 0]
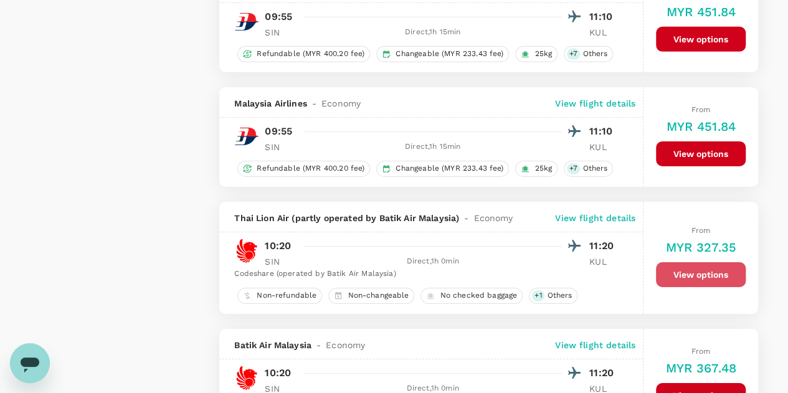
click at [685, 262] on button "View options" at bounding box center [701, 274] width 90 height 25
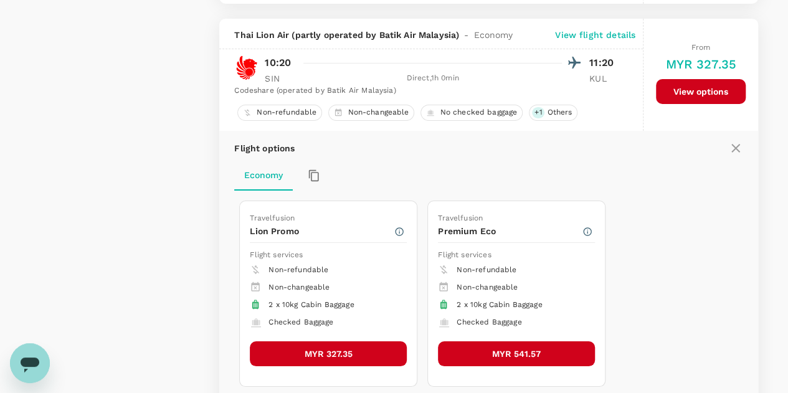
scroll to position [2188, 0]
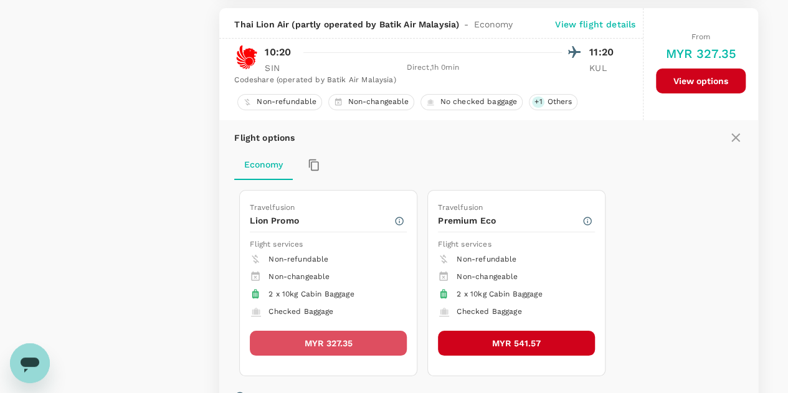
click at [343, 331] on button "MYR 327.35" at bounding box center [328, 343] width 157 height 25
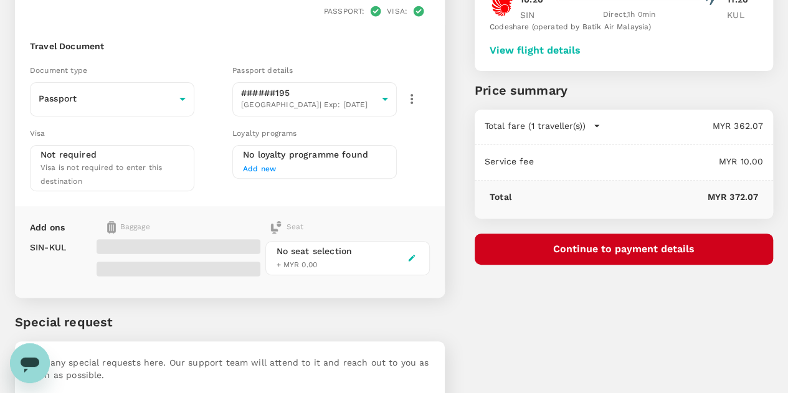
scroll to position [125, 0]
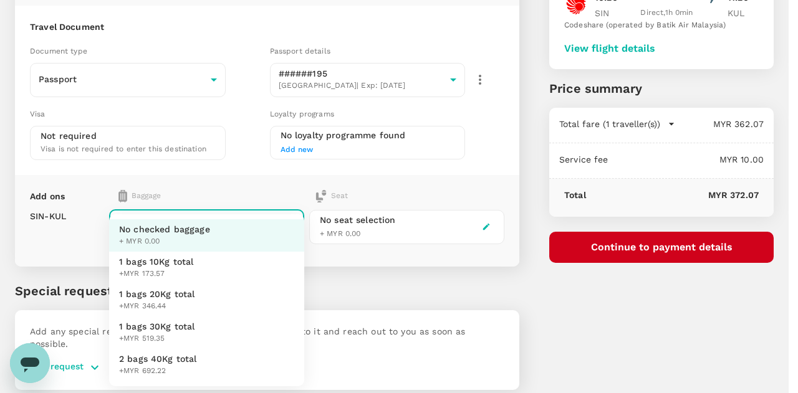
click at [293, 227] on body "Back to flight results Flight review Traveller(s) Traveller 1 : RT [PERSON_NAME…" at bounding box center [399, 156] width 798 height 563
click at [579, 298] on div at bounding box center [399, 196] width 798 height 393
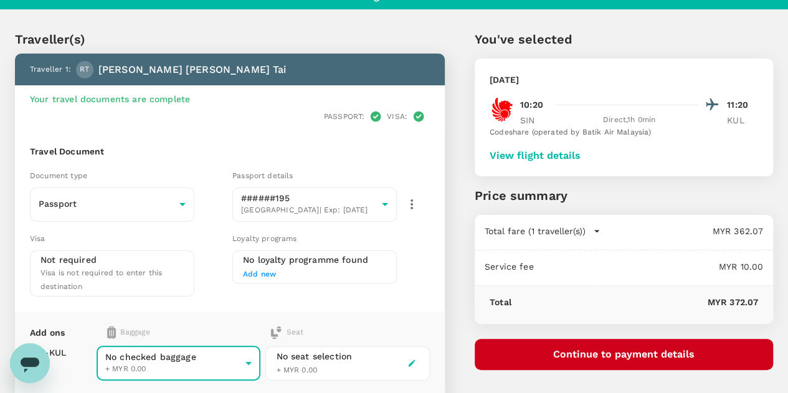
scroll to position [0, 0]
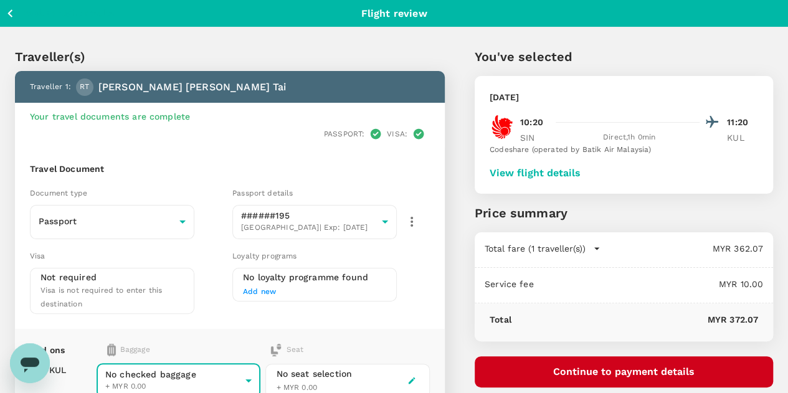
click at [11, 12] on icon "button" at bounding box center [10, 14] width 16 height 16
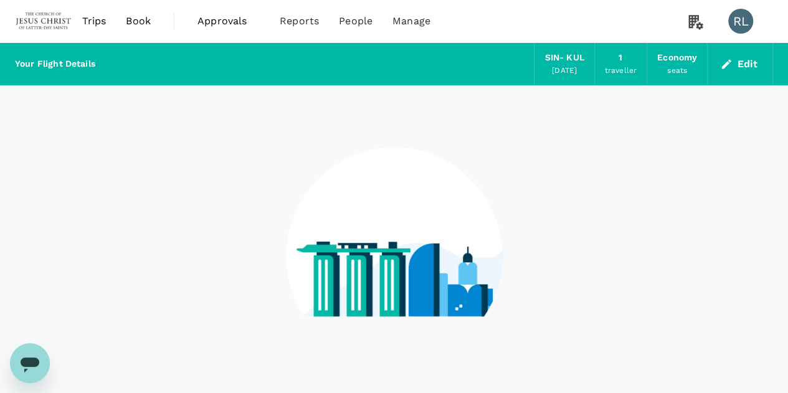
scroll to position [70, 0]
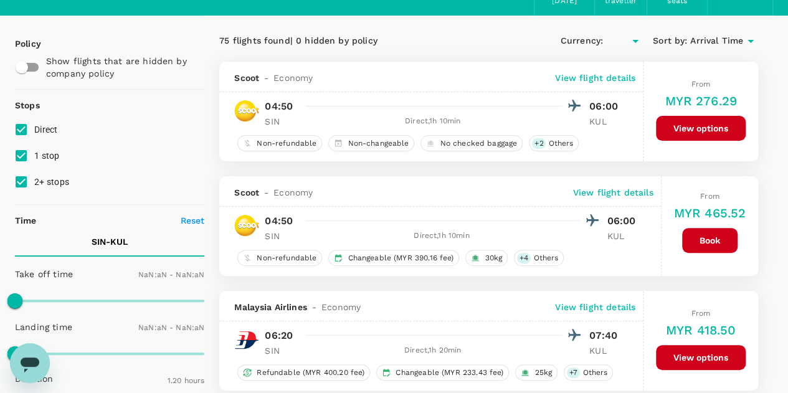
type input "MYR"
type input "1440"
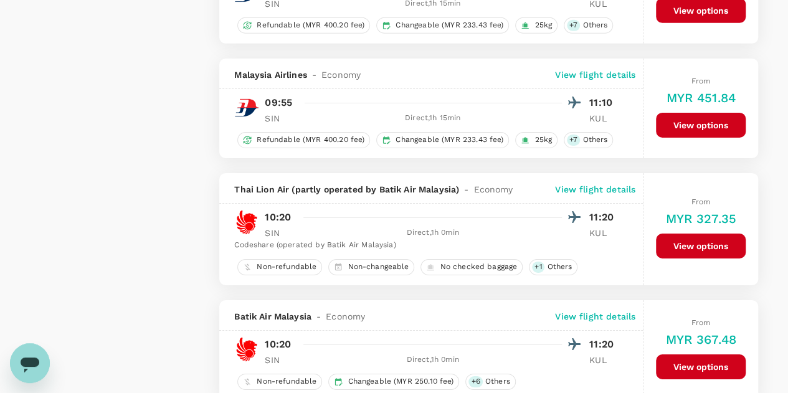
scroll to position [2001, 0]
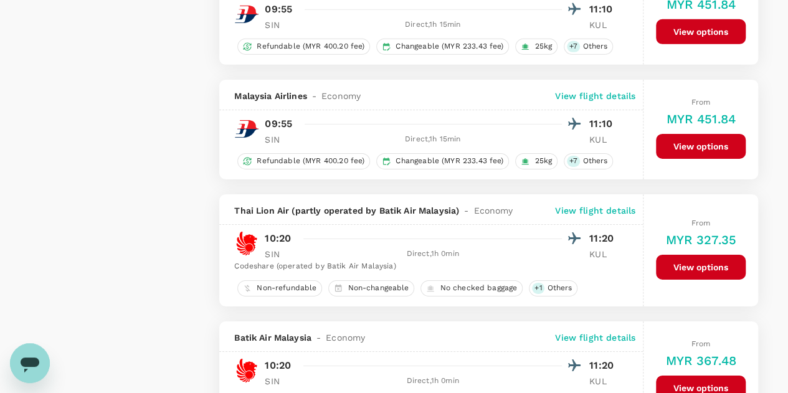
click at [684, 135] on button "View options" at bounding box center [701, 146] width 90 height 25
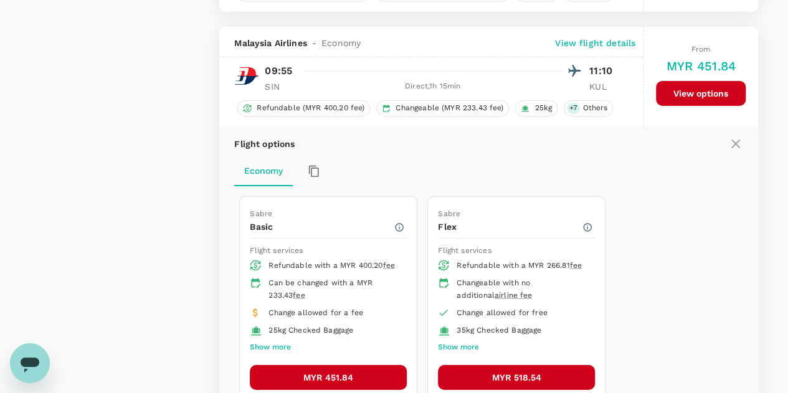
scroll to position [2074, 0]
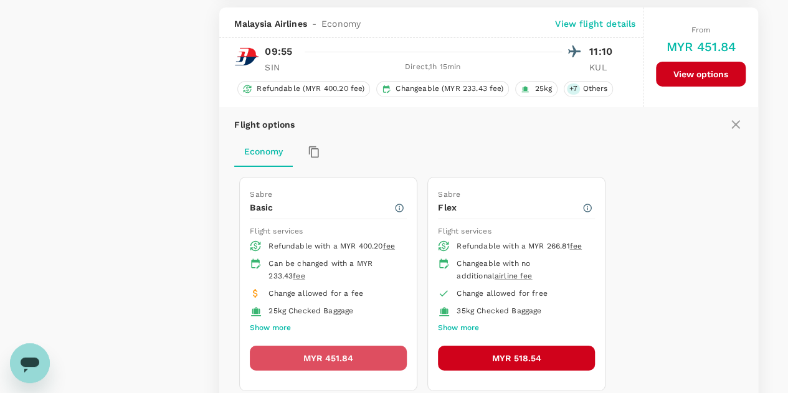
click at [344, 347] on button "MYR 451.84" at bounding box center [328, 358] width 157 height 25
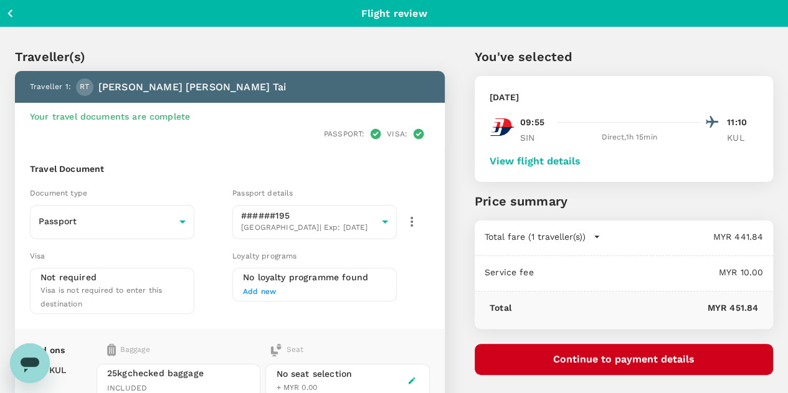
click at [9, 15] on icon "button" at bounding box center [10, 14] width 16 height 16
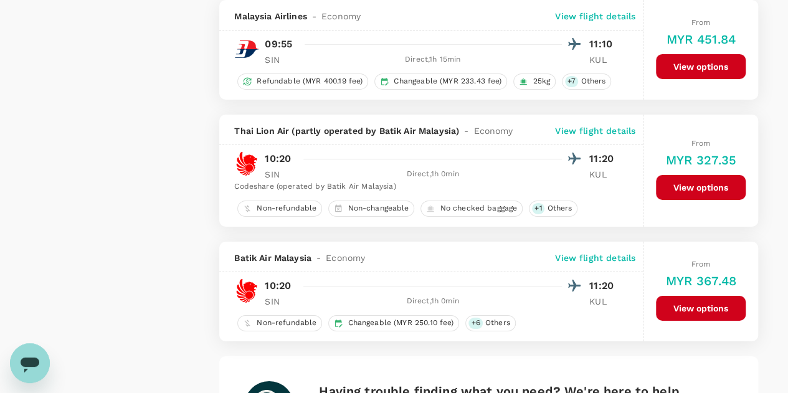
scroll to position [2064, 0]
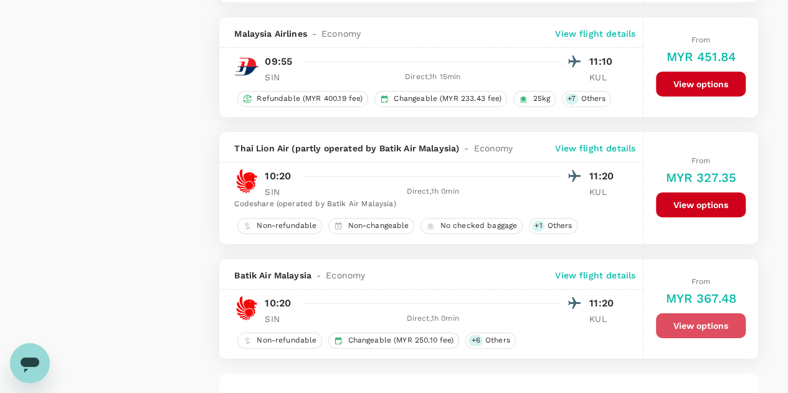
click at [684, 317] on button "View options" at bounding box center [701, 325] width 90 height 25
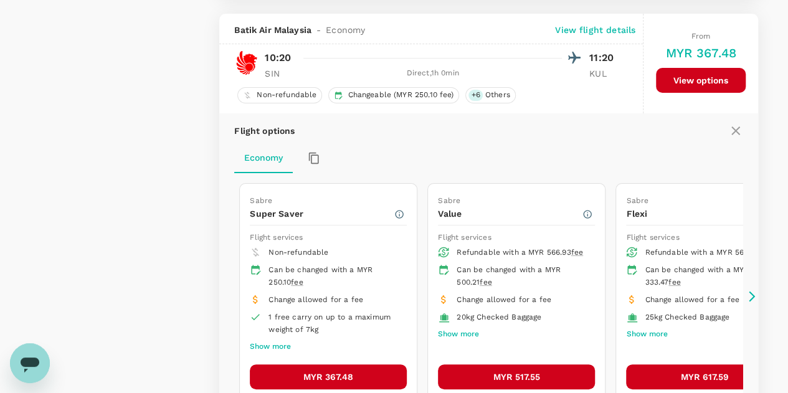
scroll to position [2314, 0]
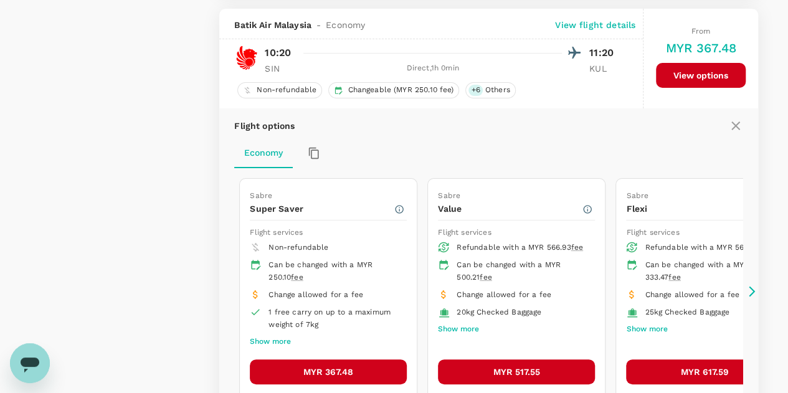
click at [353, 362] on button "MYR 367.48" at bounding box center [328, 372] width 157 height 25
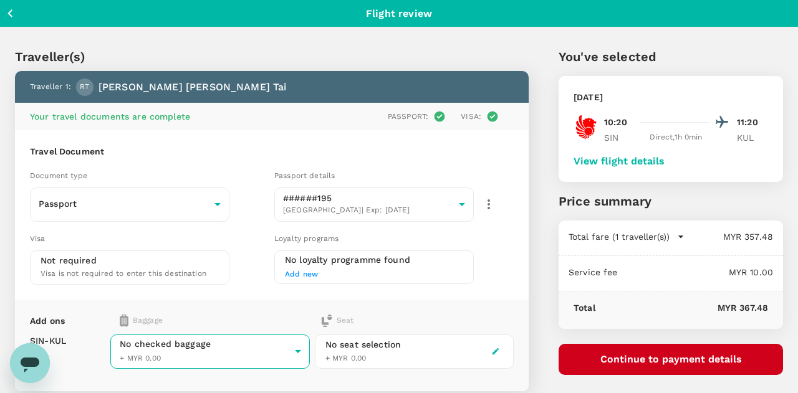
click at [292, 346] on body "Back to flight results Flight review Traveller(s) Traveller 1 : RT [PERSON_NAME…" at bounding box center [399, 275] width 798 height 551
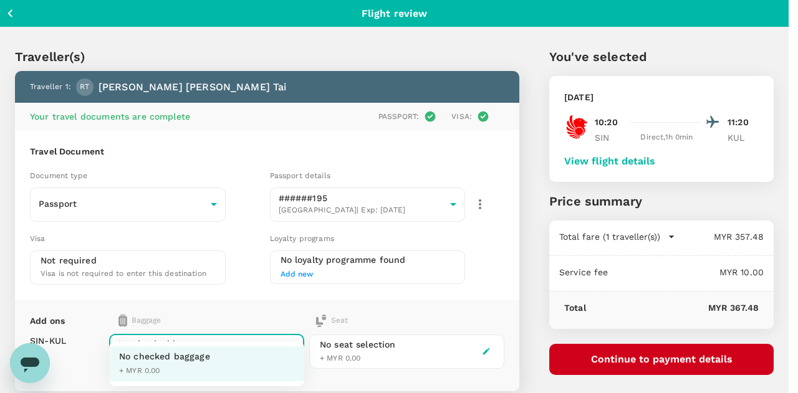
click at [485, 282] on div at bounding box center [399, 196] width 798 height 393
click at [290, 348] on body "Back to flight results Flight review Traveller(s) Traveller 1 : RT [PERSON_NAME…" at bounding box center [399, 281] width 798 height 563
click at [247, 303] on div at bounding box center [399, 196] width 798 height 393
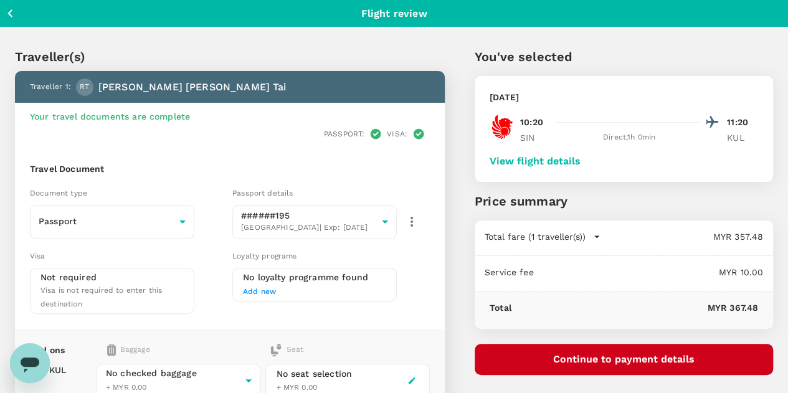
click at [430, 344] on div "Seat" at bounding box center [350, 350] width 160 height 12
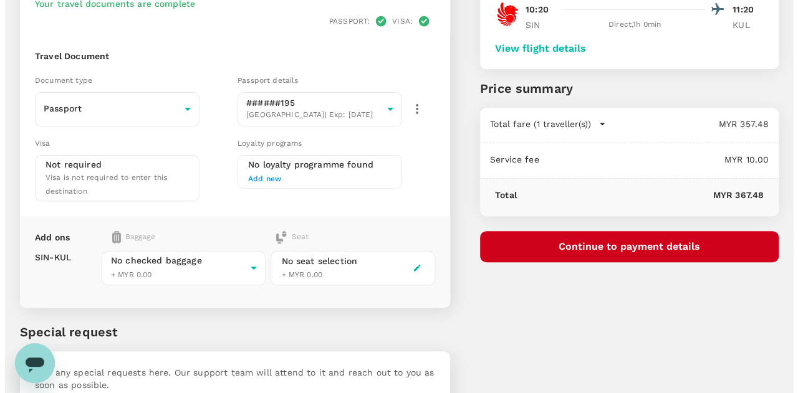
scroll to position [120, 0]
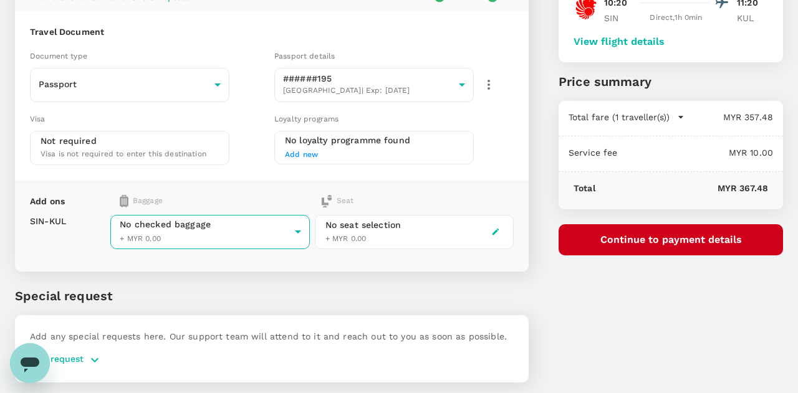
click at [291, 229] on body "Back to flight results Flight review Traveller(s) Traveller 1 : RT [PERSON_NAME…" at bounding box center [399, 155] width 798 height 551
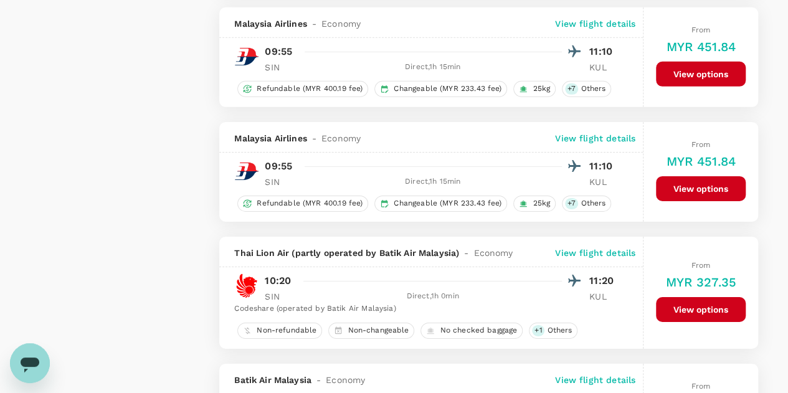
scroll to position [1939, 0]
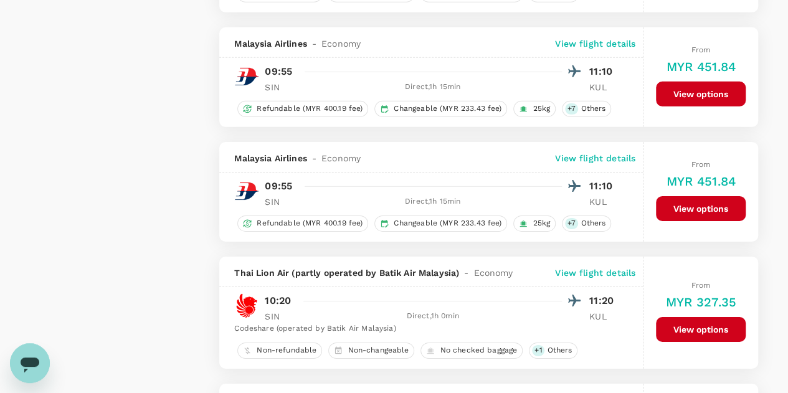
click at [588, 152] on p "View flight details" at bounding box center [595, 158] width 80 height 12
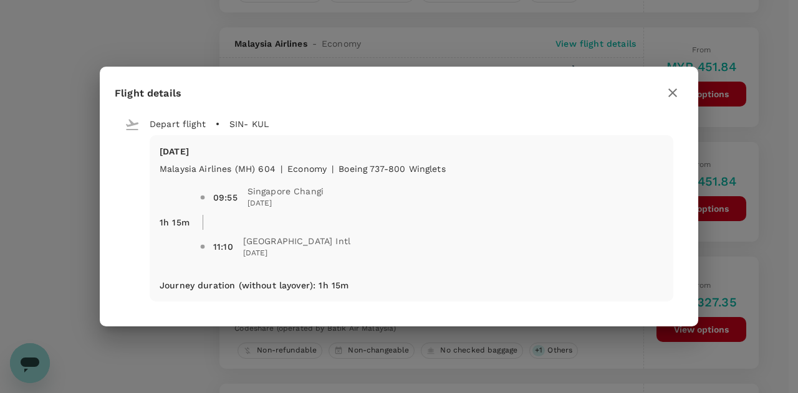
click at [672, 90] on icon "button" at bounding box center [672, 92] width 15 height 15
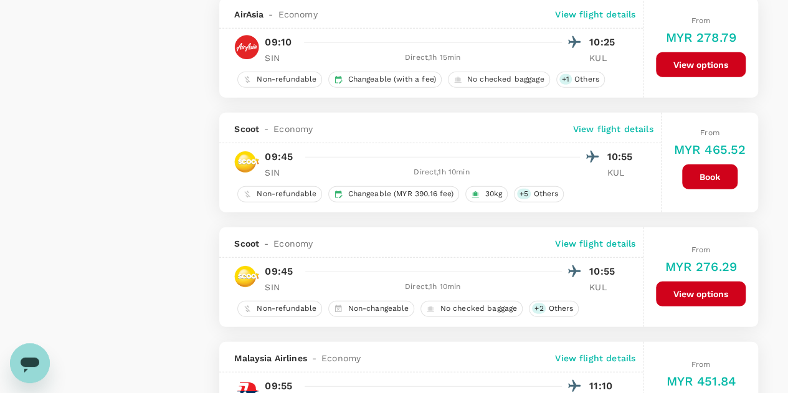
scroll to position [1628, 0]
